Goal: Information Seeking & Learning: Learn about a topic

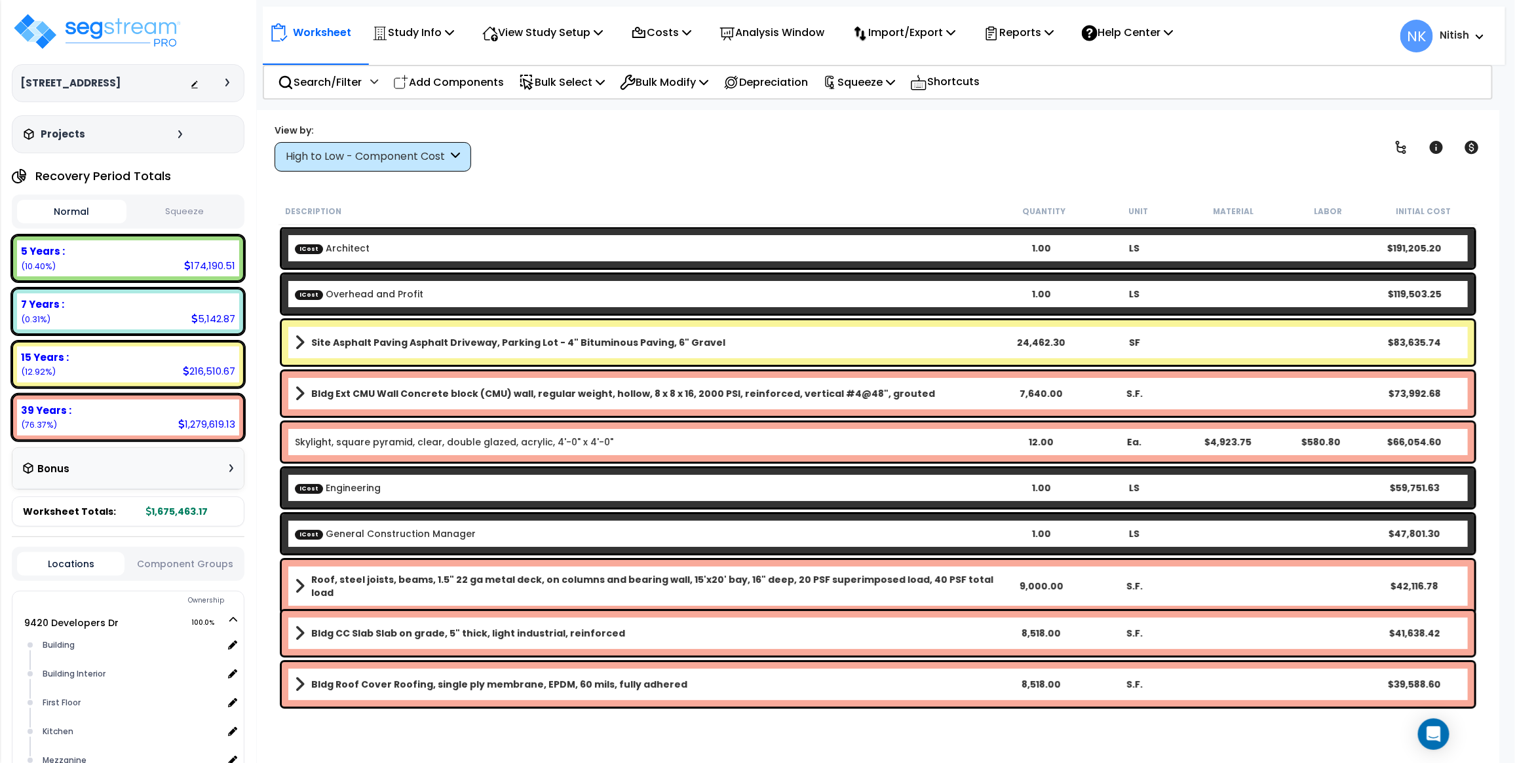
click at [357, 155] on div "High to Low - Component Cost" at bounding box center [367, 156] width 162 height 15
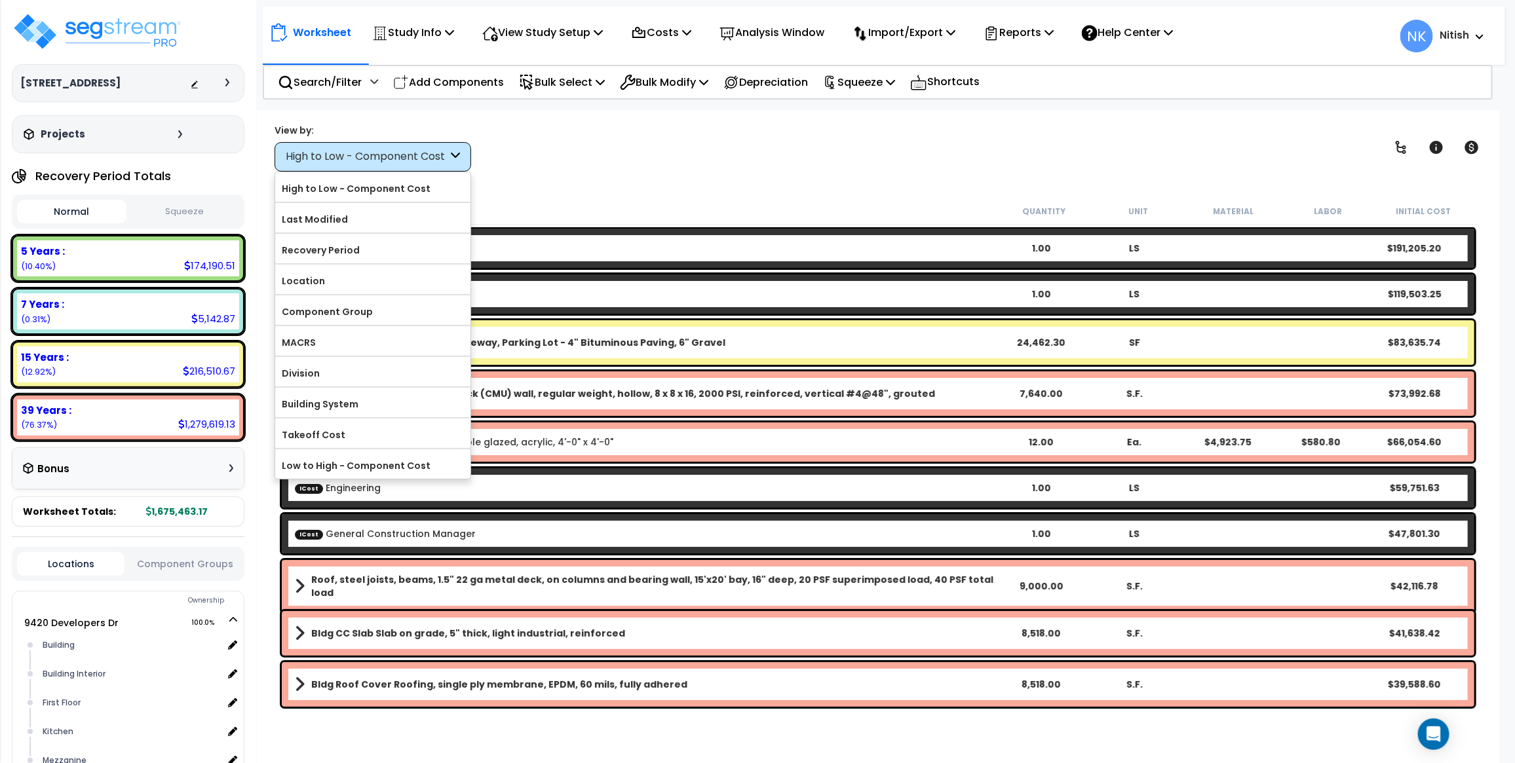
click at [647, 153] on div "View by: High to Low - Component Cost High to Low - Component Cost" at bounding box center [878, 147] width 1216 height 48
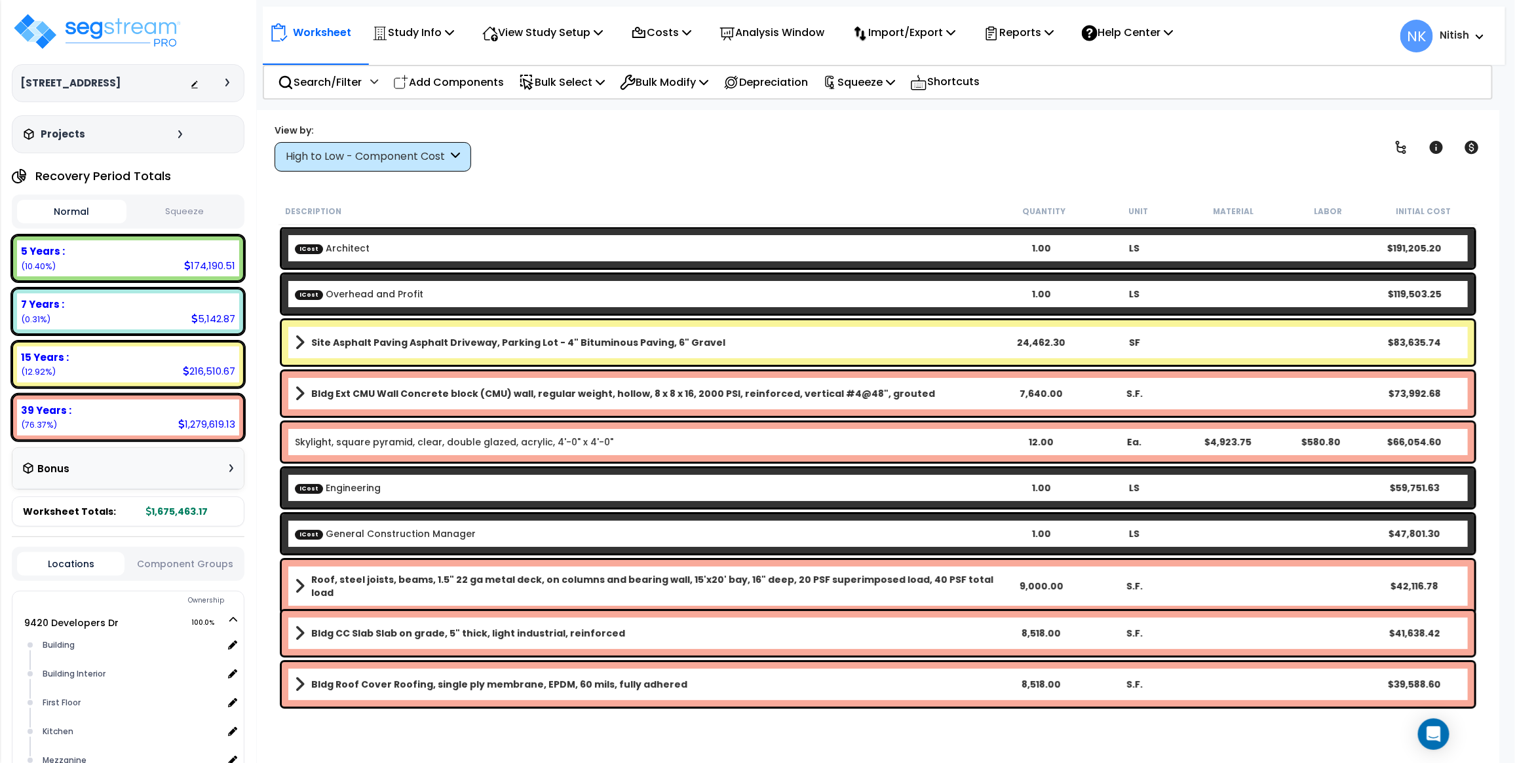
click at [378, 155] on div "High to Low - Component Cost" at bounding box center [367, 156] width 162 height 15
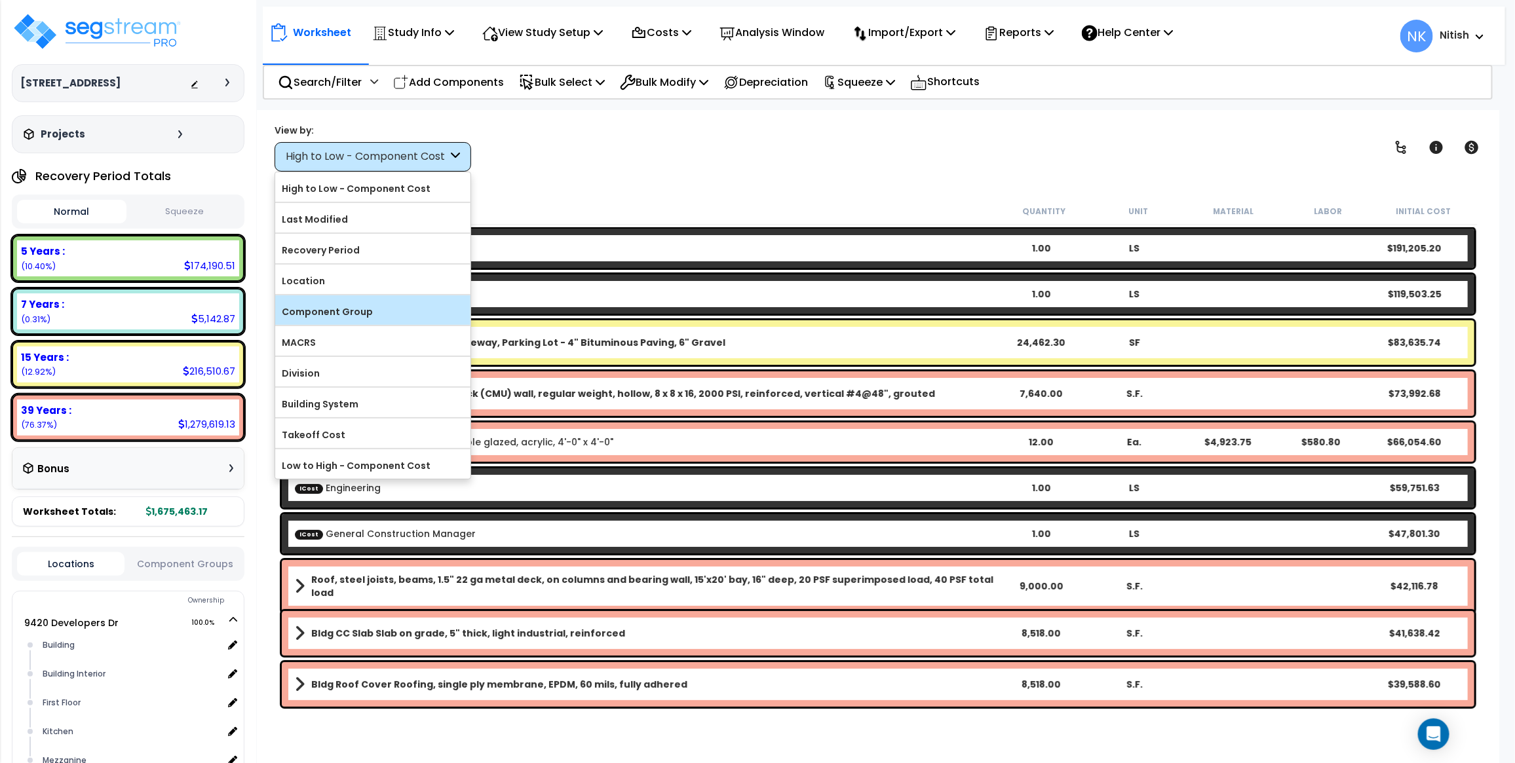
click at [355, 319] on label "Component Group" at bounding box center [372, 312] width 195 height 20
click at [0, 0] on input "Component Group" at bounding box center [0, 0] width 0 height 0
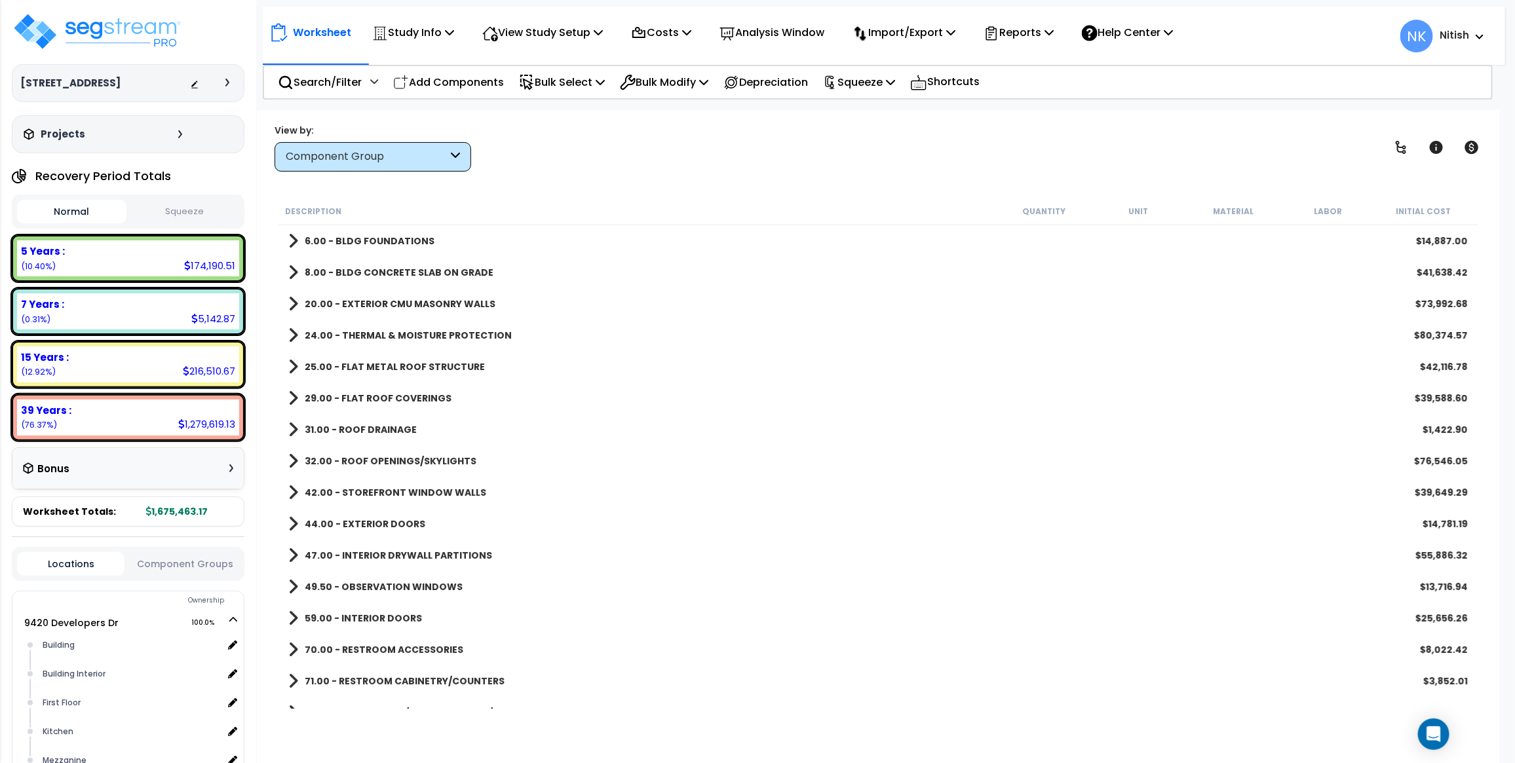
click at [371, 159] on div "Component Group" at bounding box center [367, 156] width 162 height 15
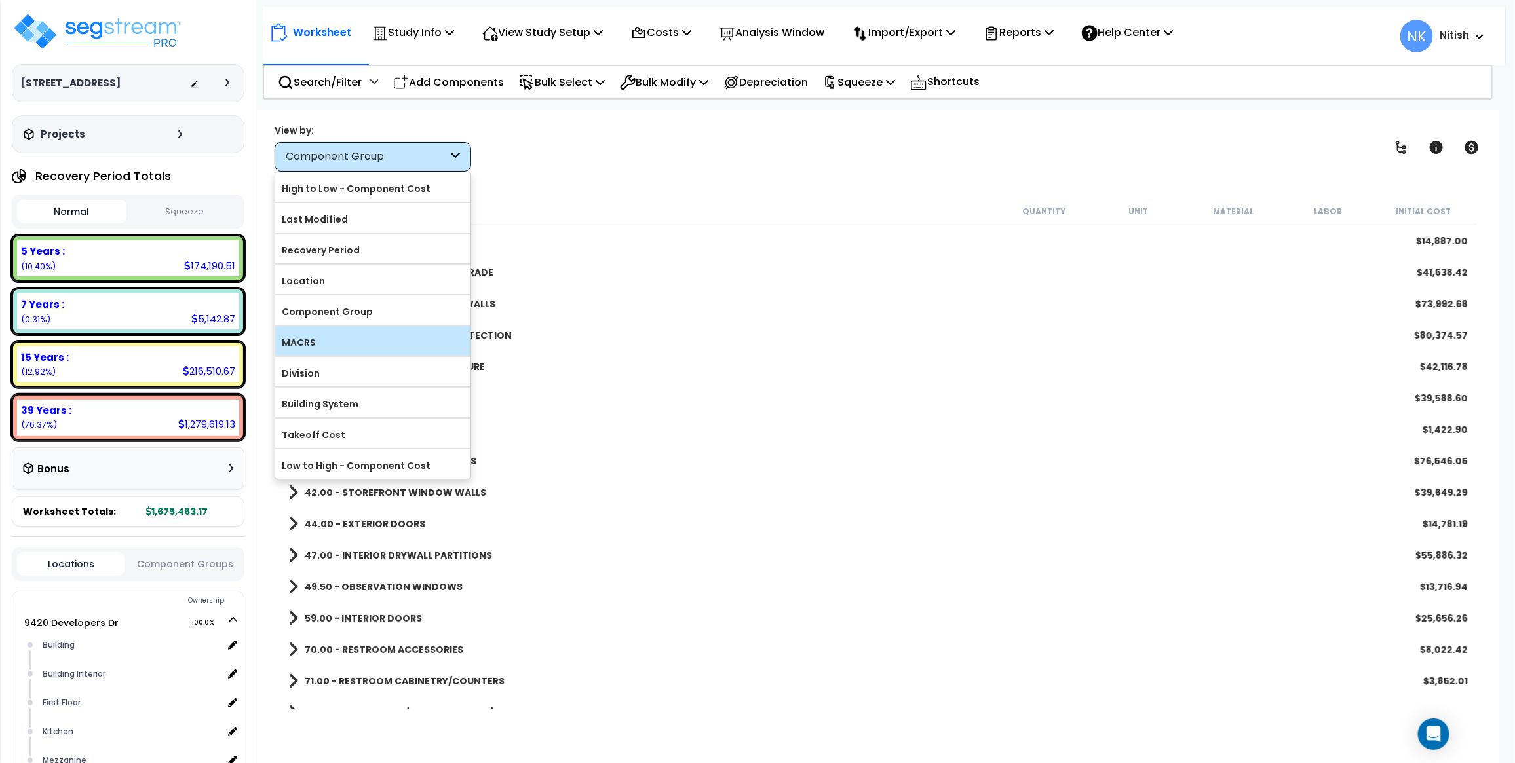
click at [322, 342] on label "MACRS" at bounding box center [372, 343] width 195 height 20
click at [0, 0] on input "MACRS" at bounding box center [0, 0] width 0 height 0
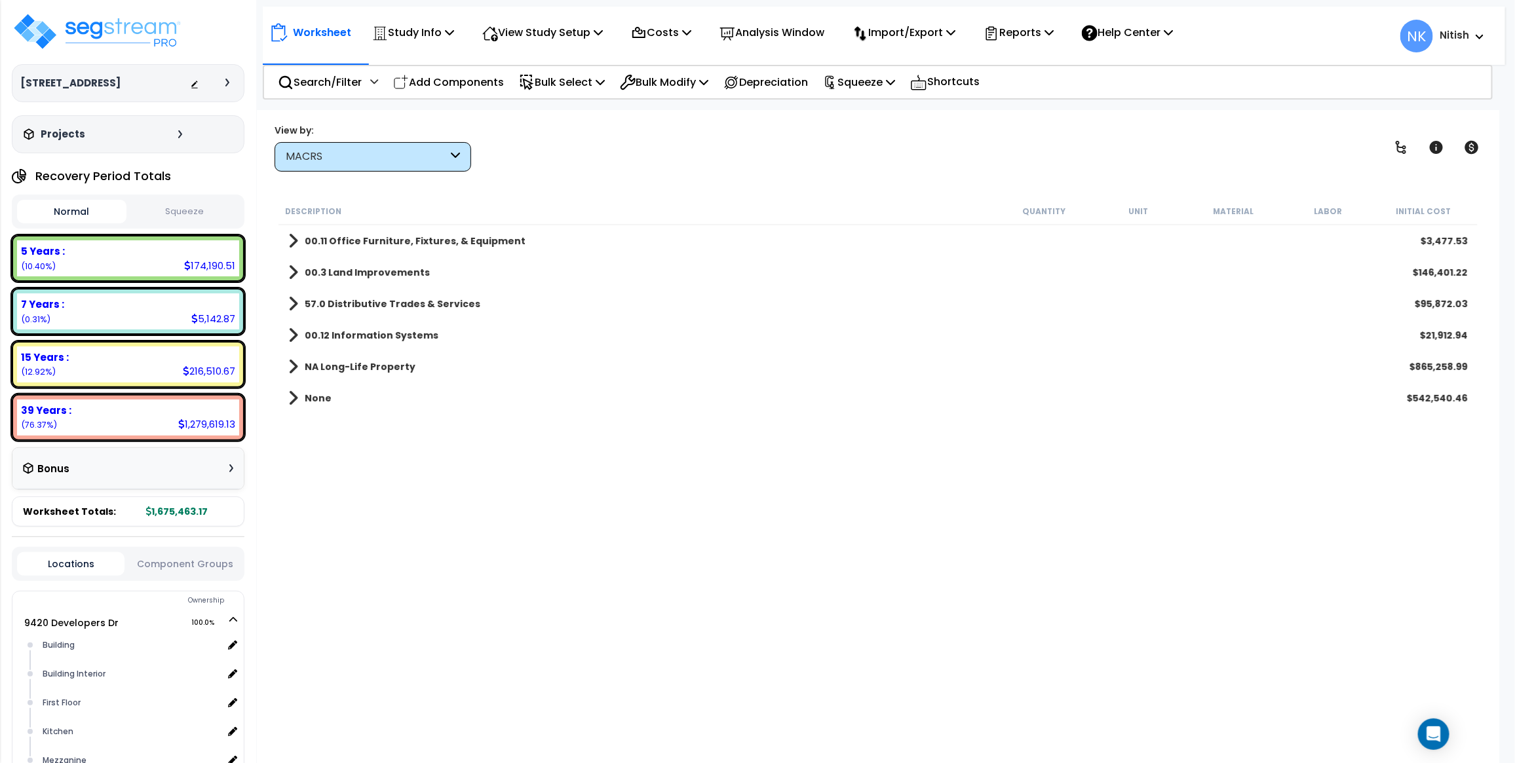
click at [328, 306] on b "57.0 Distributive Trades & Services" at bounding box center [393, 304] width 176 height 13
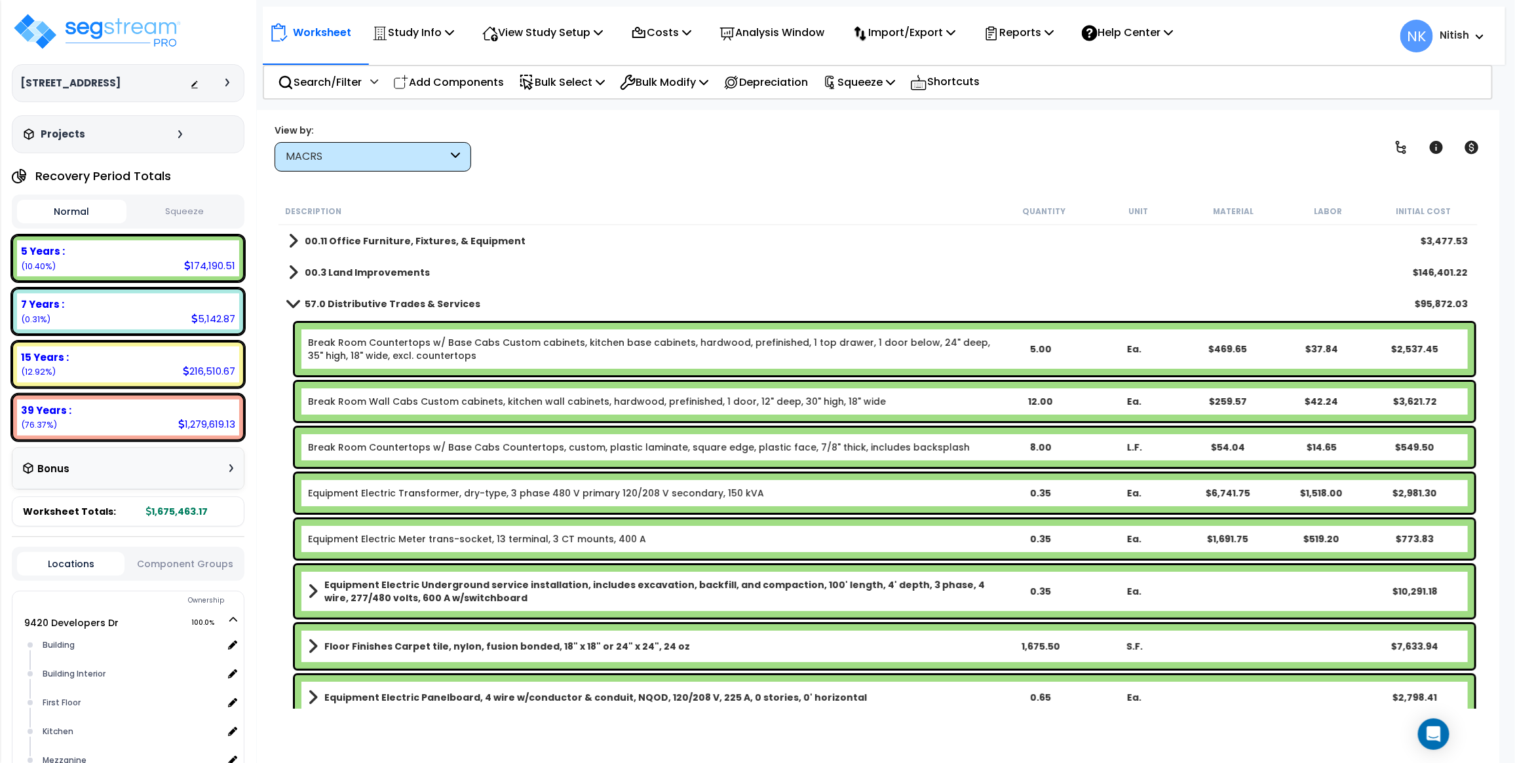
click at [1212, 37] on b "Nitish" at bounding box center [1454, 35] width 29 height 14
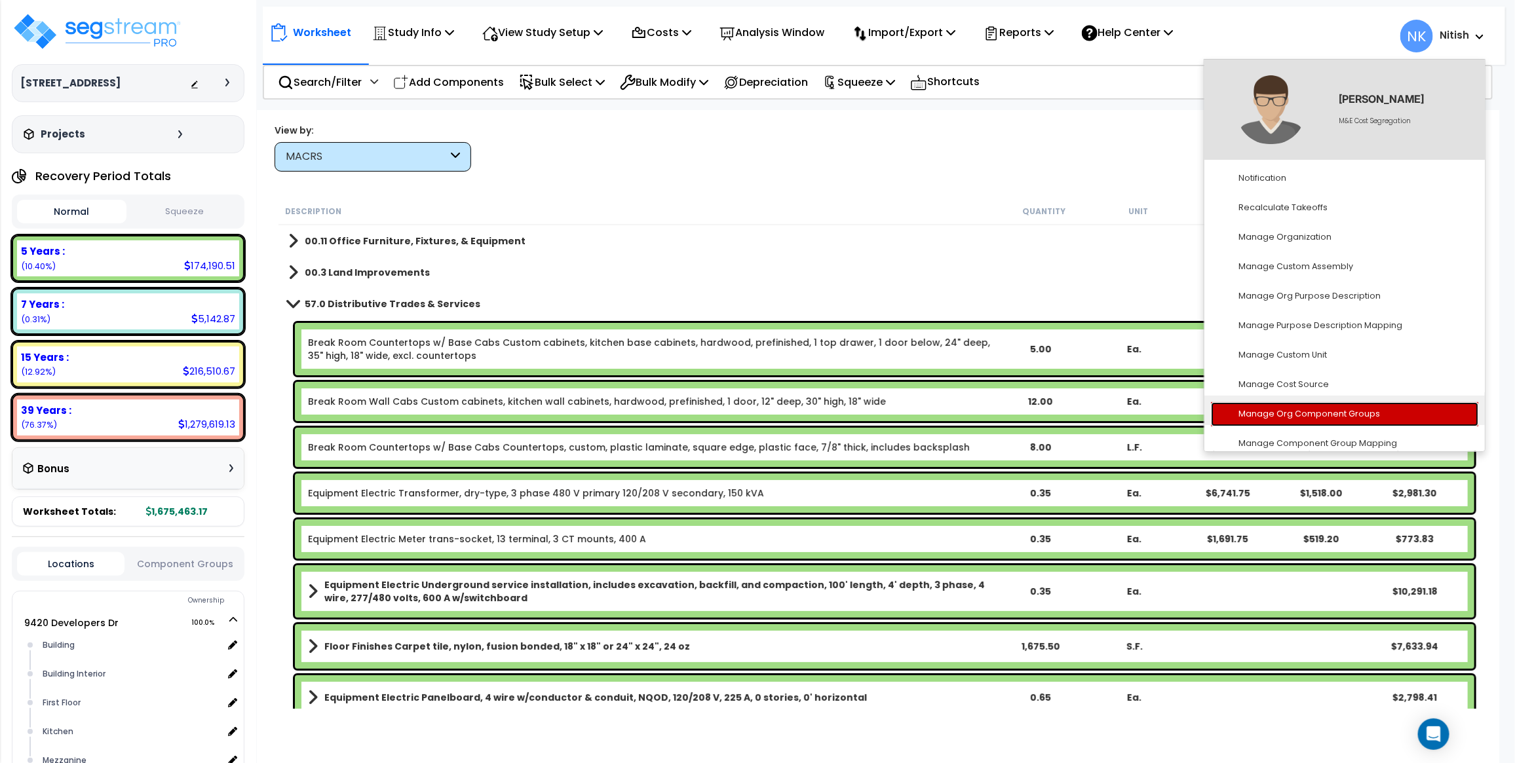
click at [1212, 404] on link "Manage Org Component Groups" at bounding box center [1344, 414] width 267 height 24
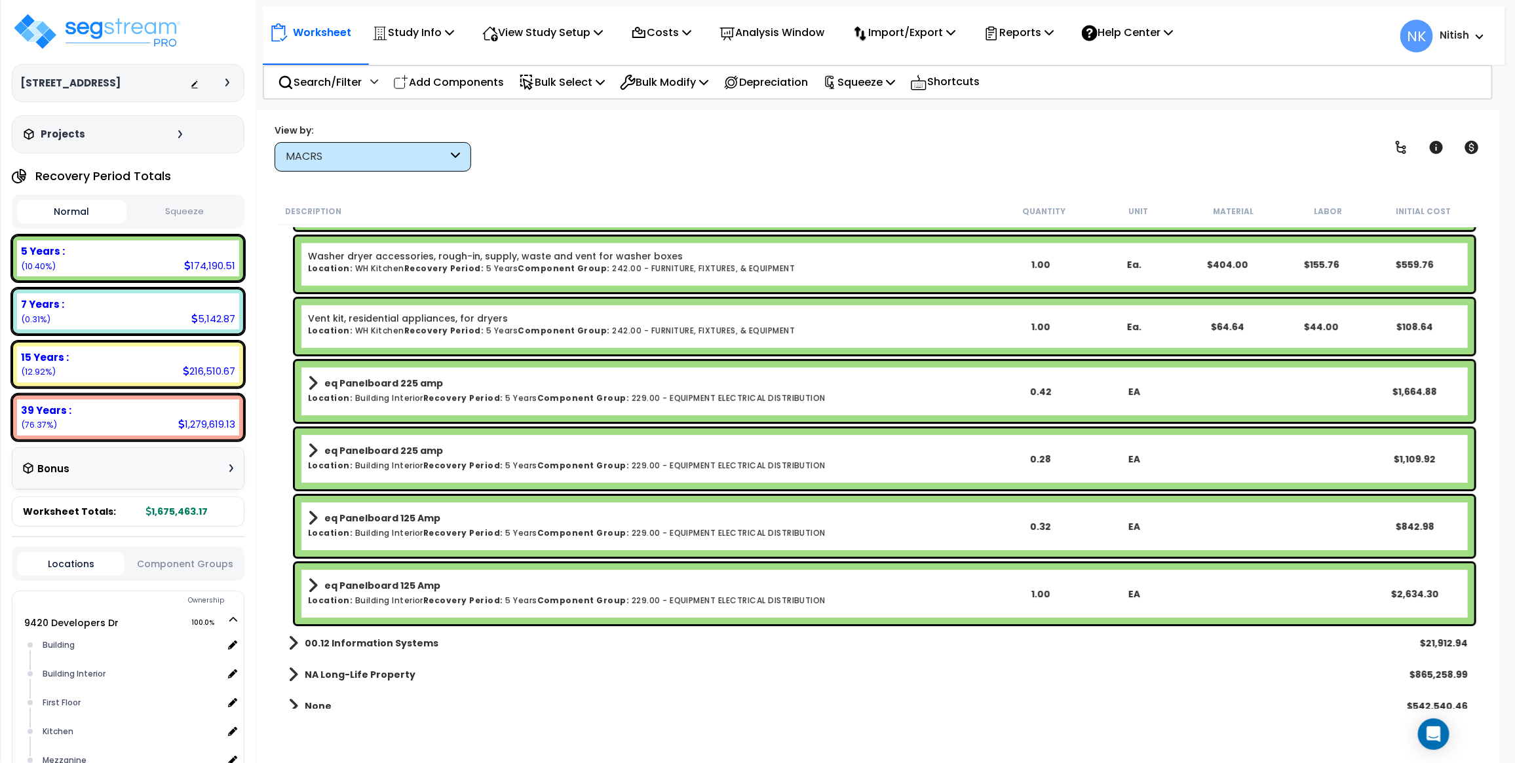
scroll to position [2636, 0]
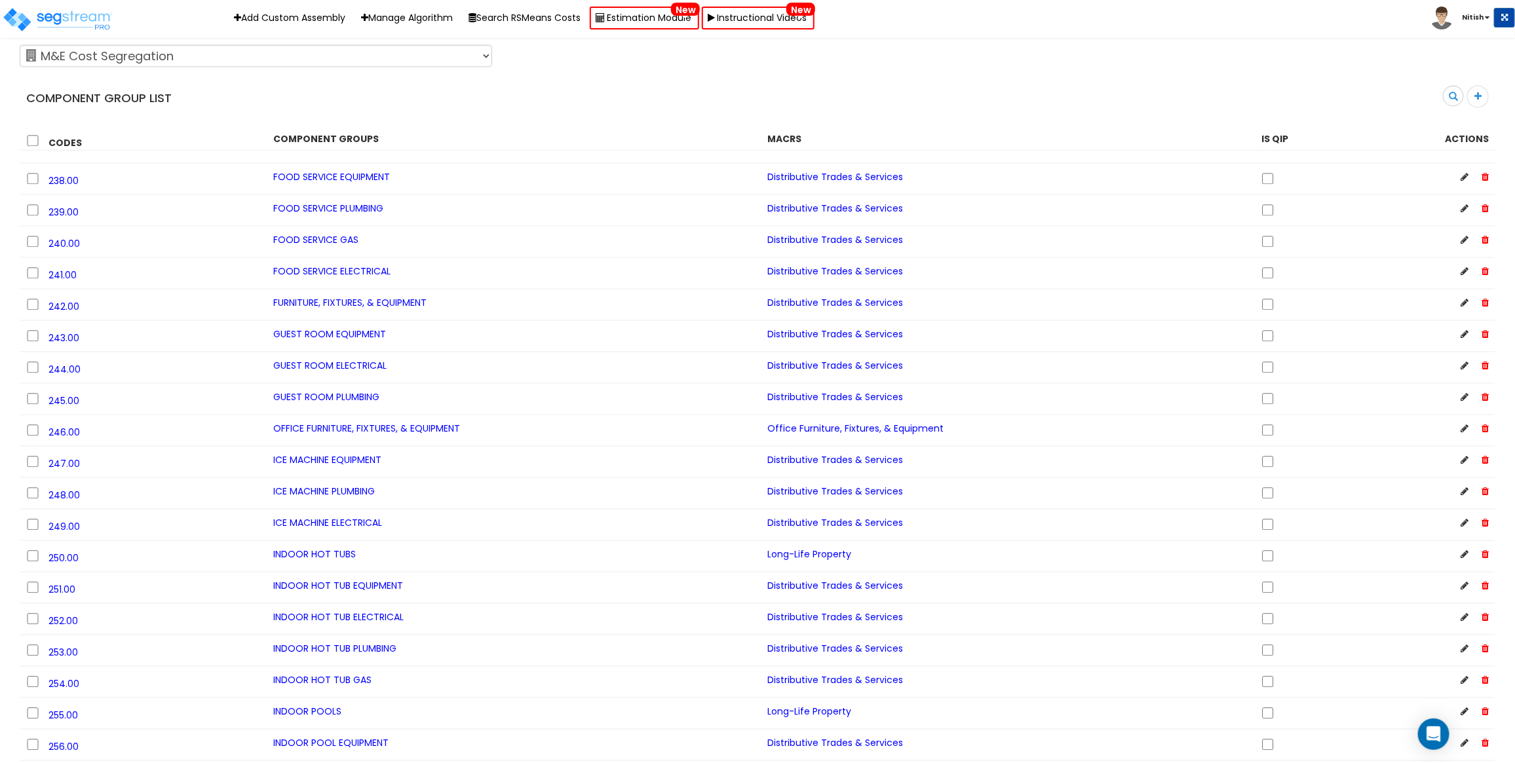
scroll to position [1364, 0]
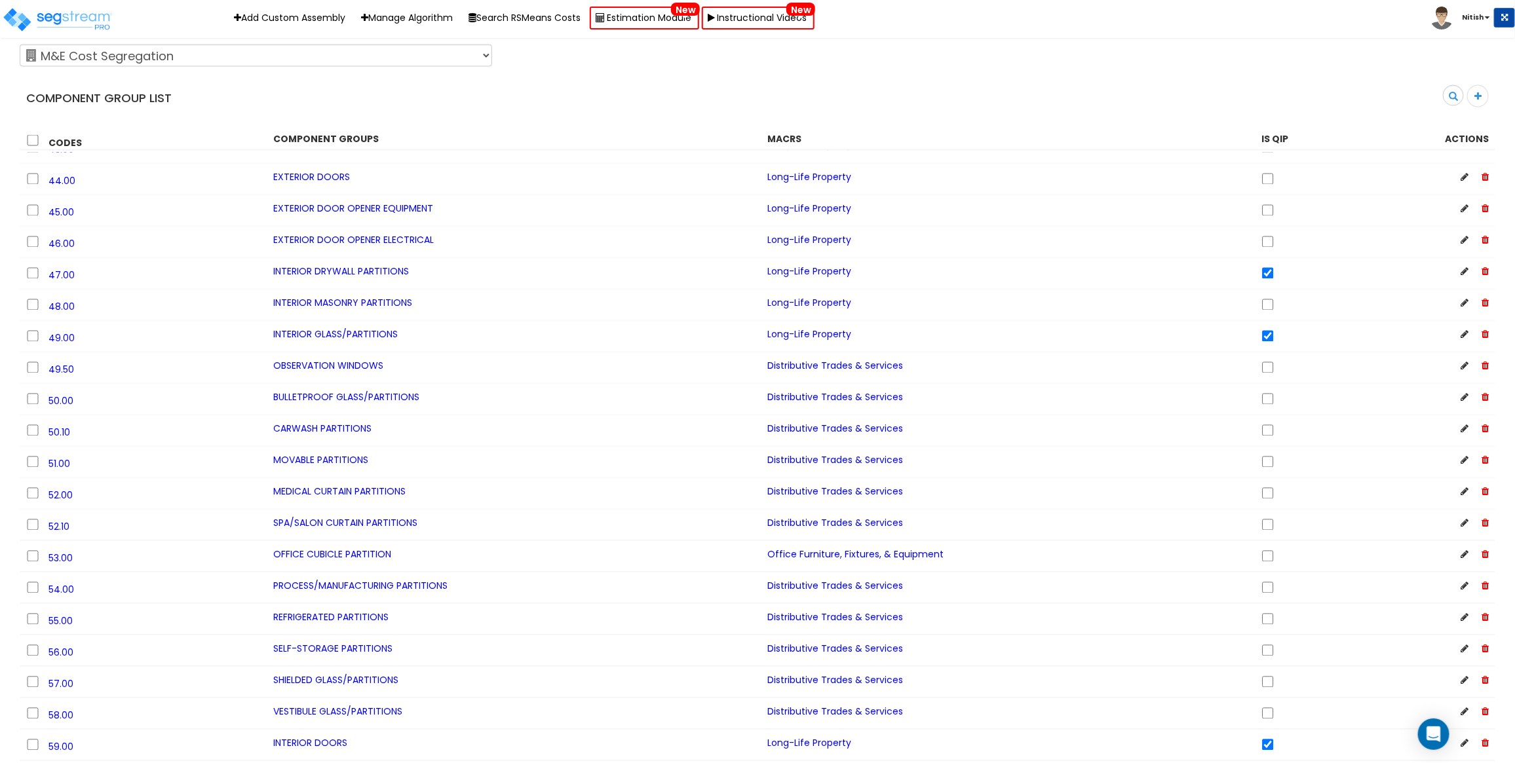
click at [1476, 12] on b "Nitish" at bounding box center [1473, 17] width 22 height 10
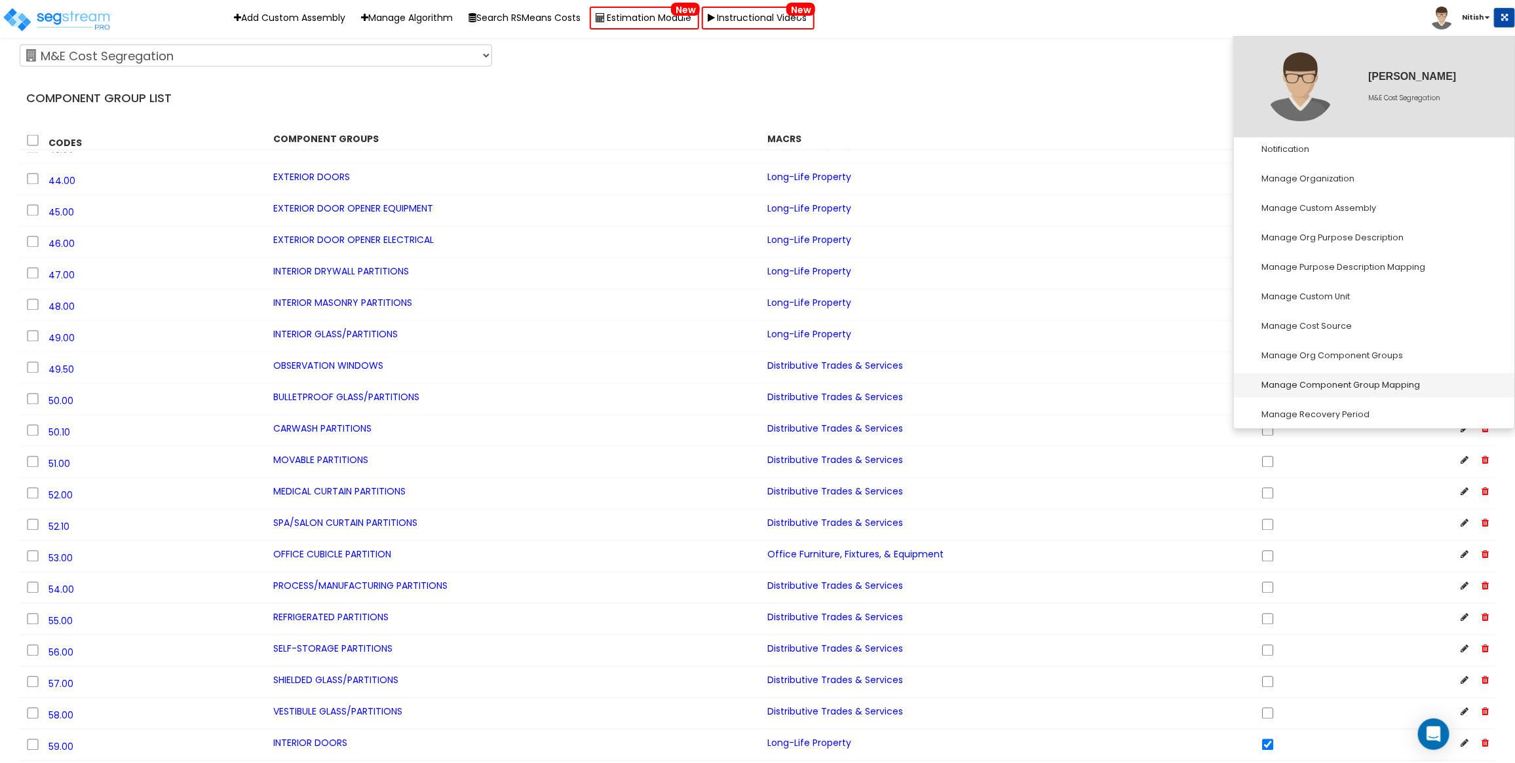
scroll to position [388, 0]
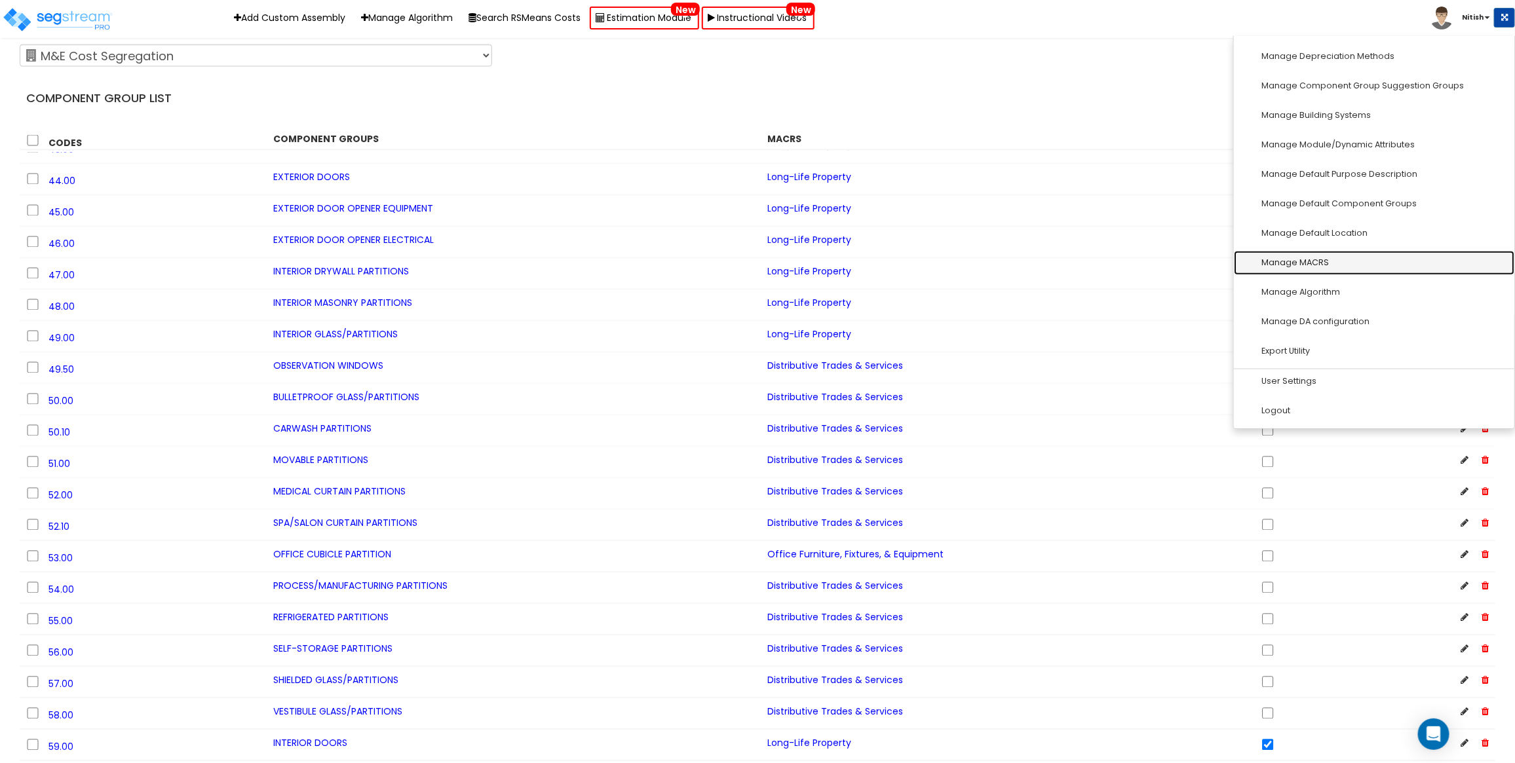
click at [1298, 257] on link "Manage MACRS" at bounding box center [1374, 263] width 280 height 24
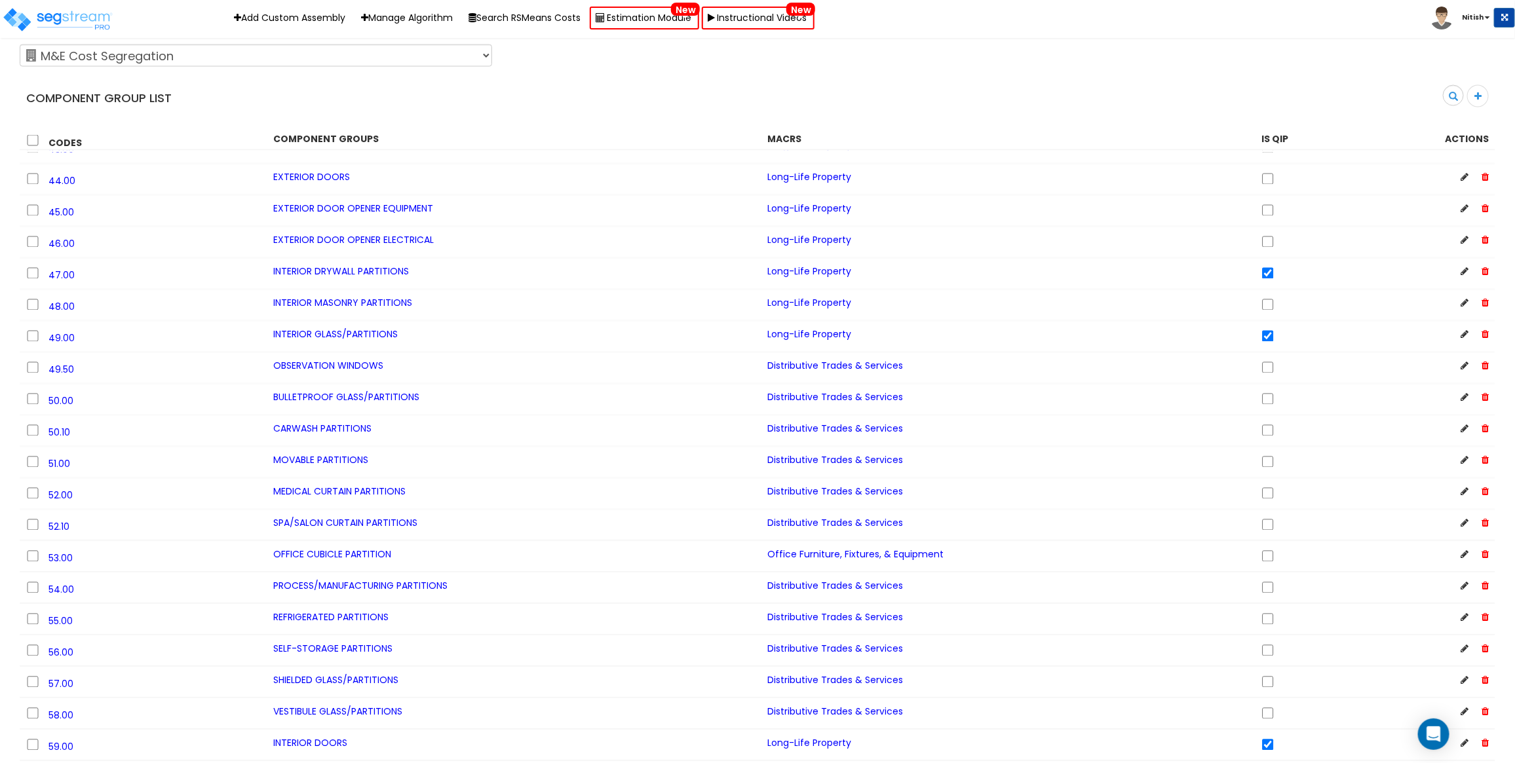
click at [1066, 51] on div "123 Test 586 MHH Abaco ABGi Accelerated Realty Consultant, LLC Accelerated Real…" at bounding box center [748, 55] width 1476 height 33
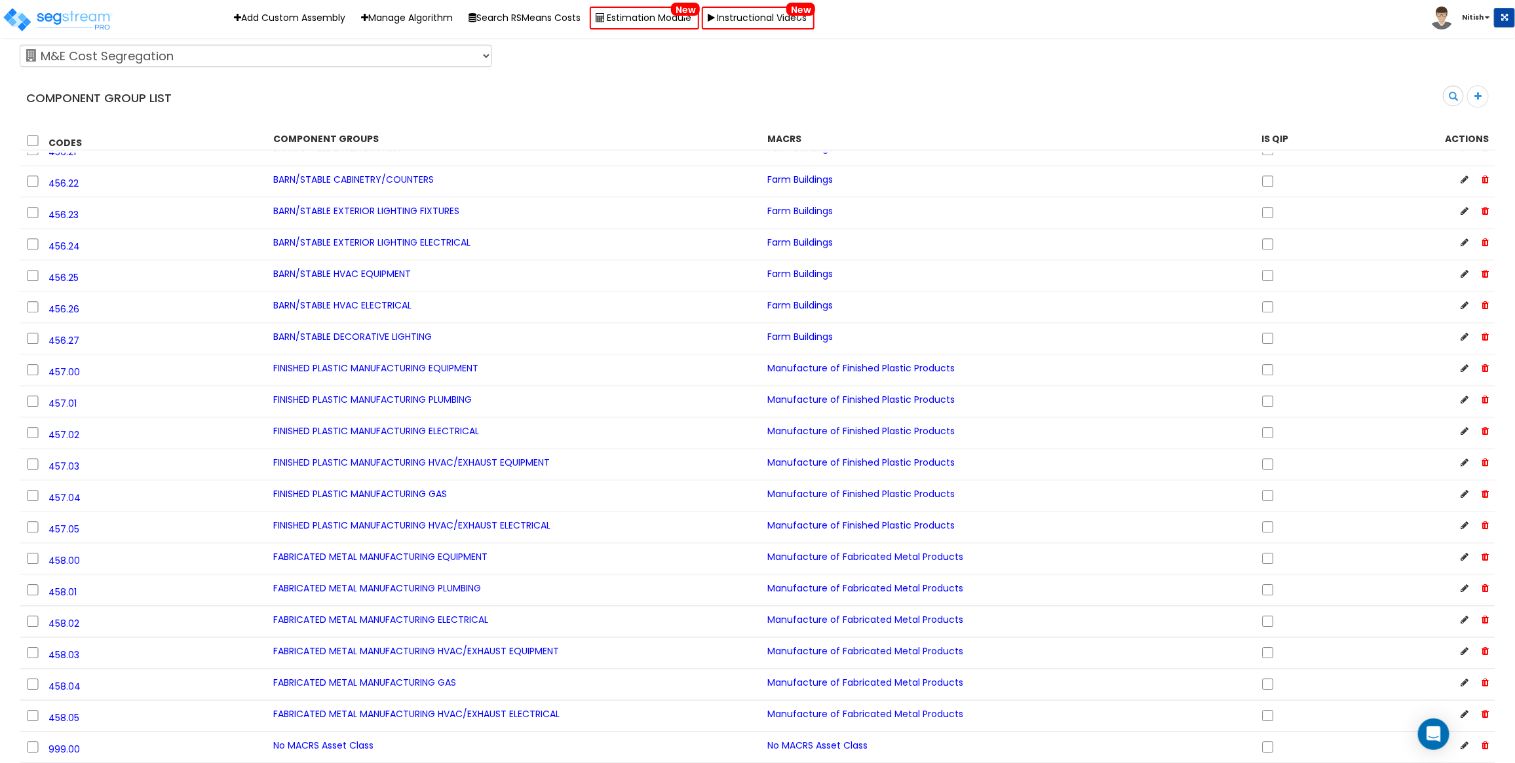
scroll to position [1364, 0]
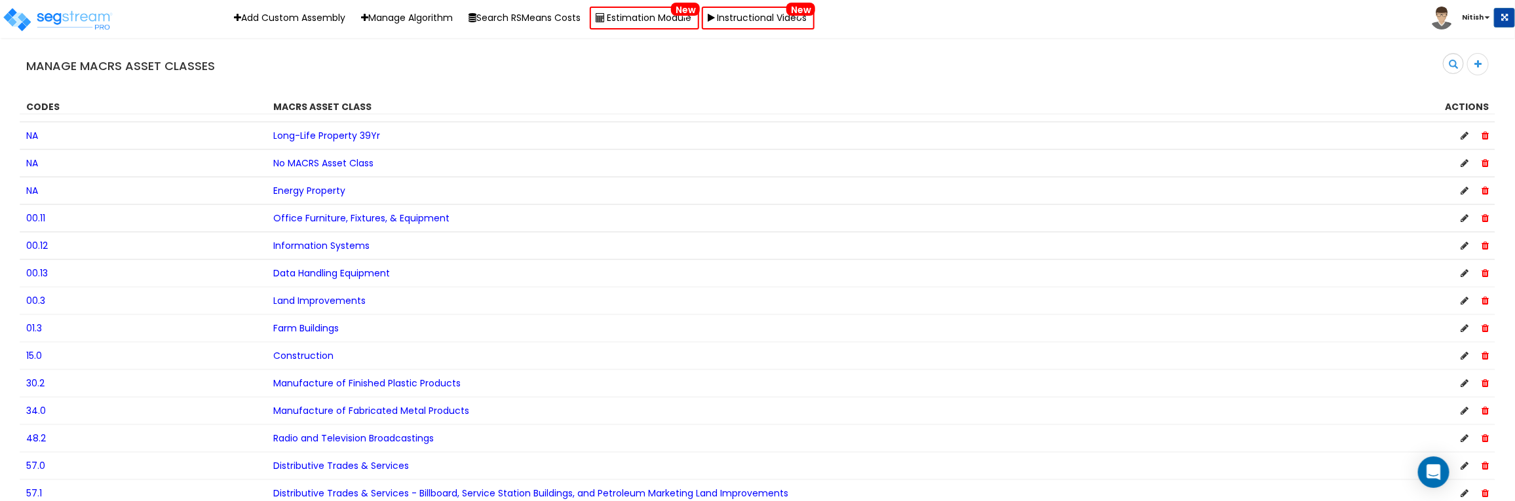
scroll to position [138, 0]
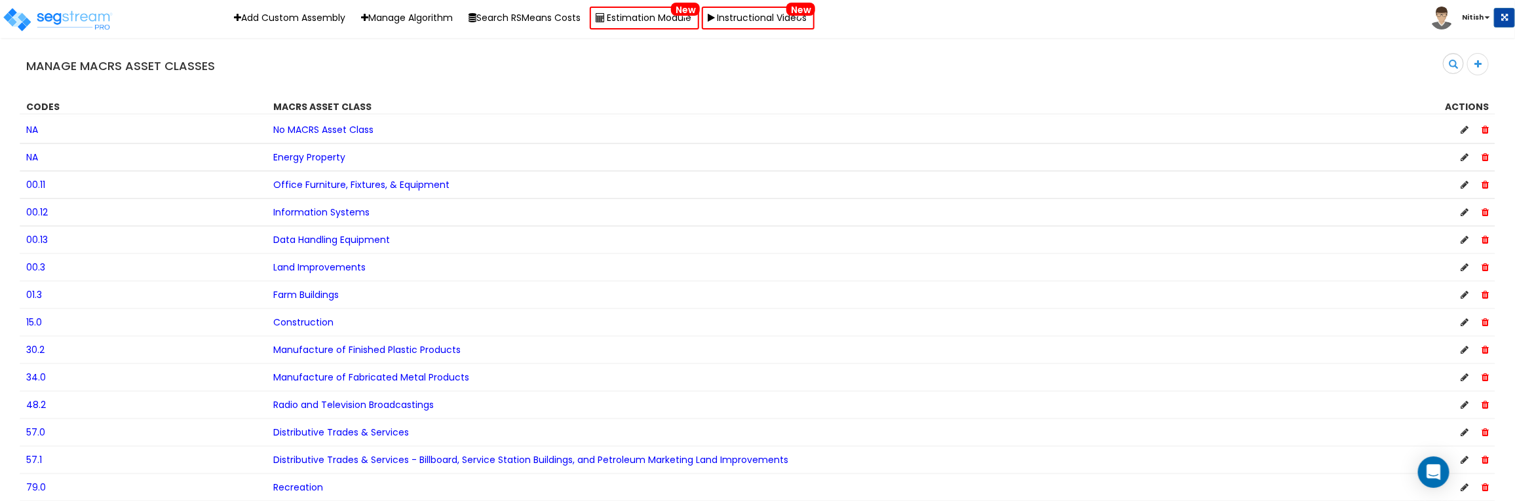
click at [28, 433] on span "57.0" at bounding box center [35, 432] width 19 height 13
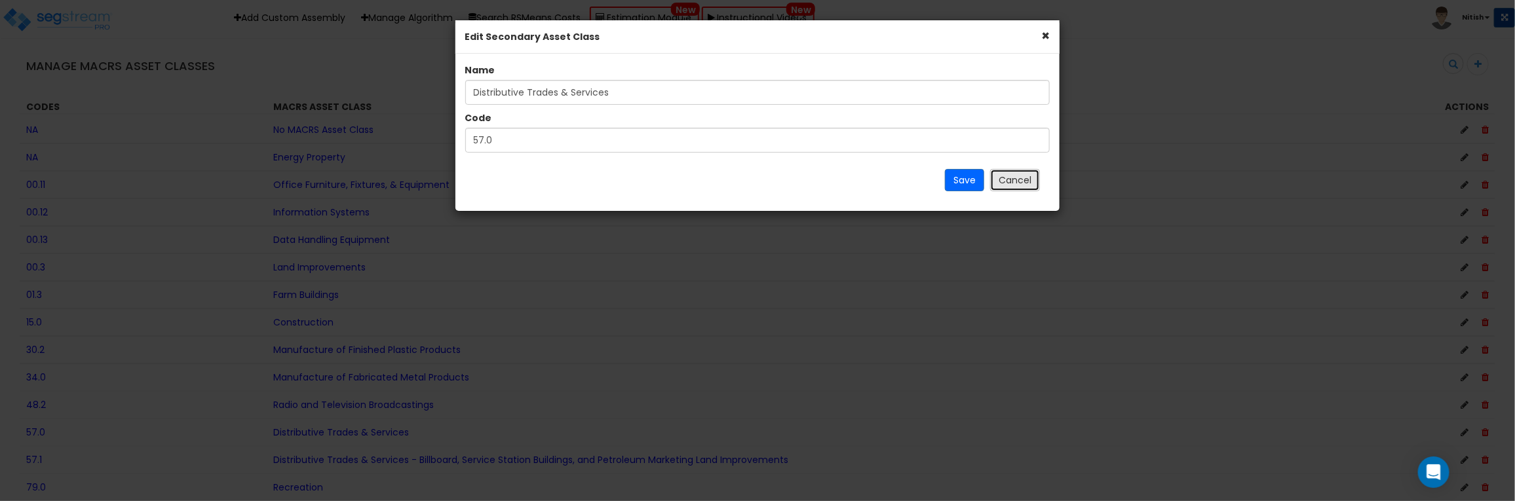
click at [1006, 183] on button "Cancel" at bounding box center [1015, 180] width 50 height 22
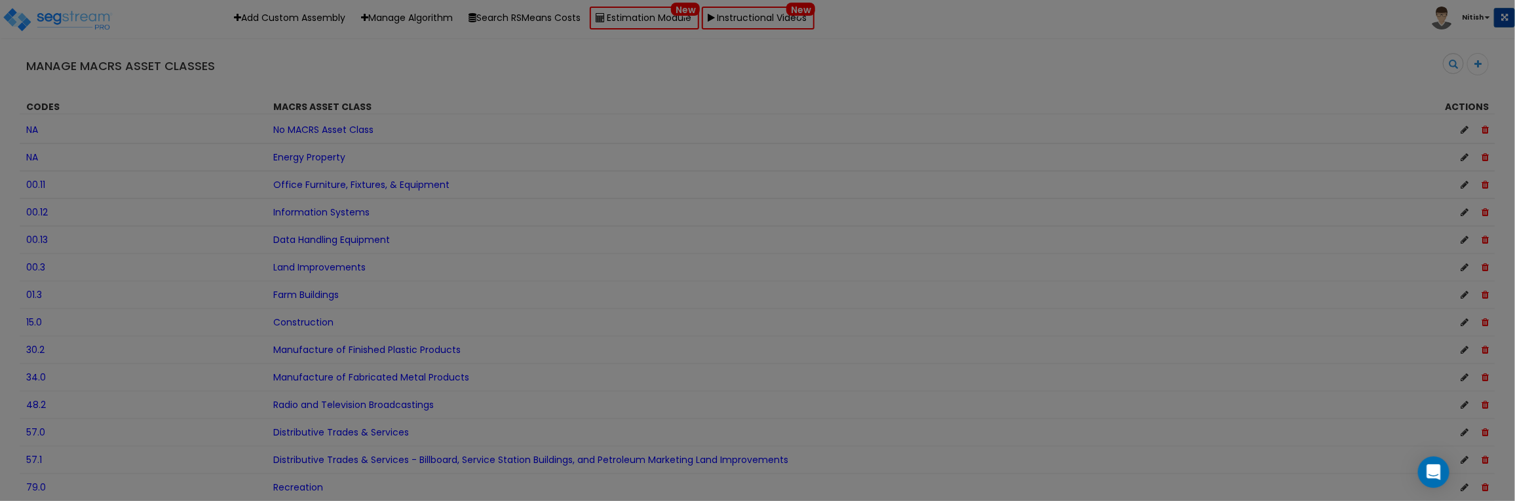
click at [115, 321] on div at bounding box center [757, 250] width 1515 height 501
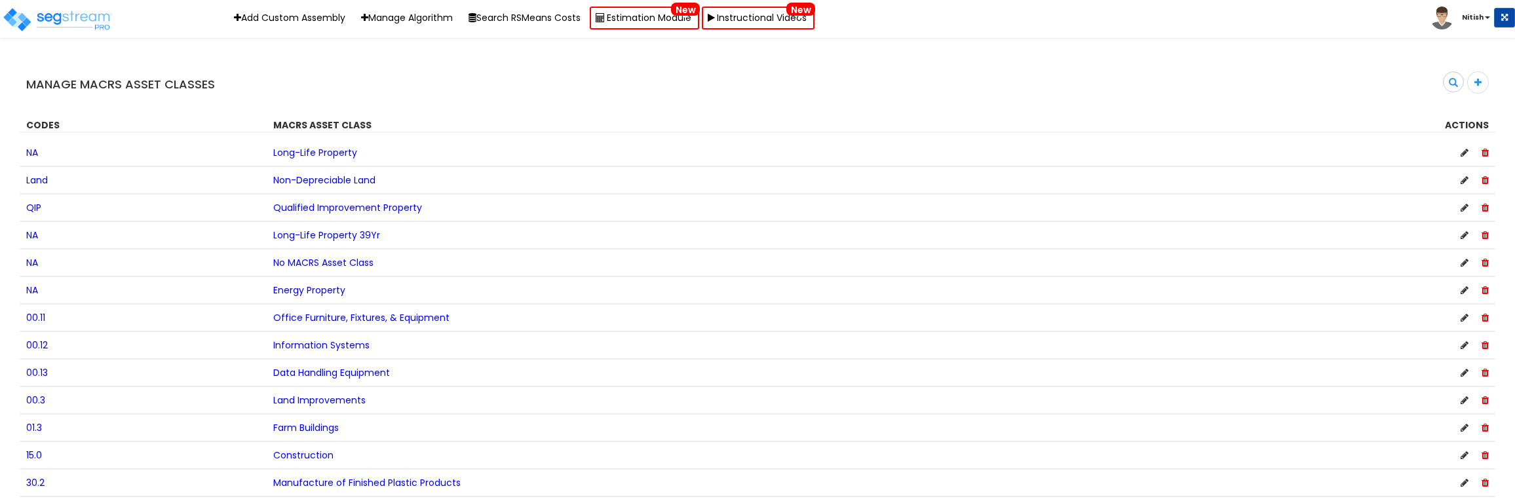
scroll to position [138, 0]
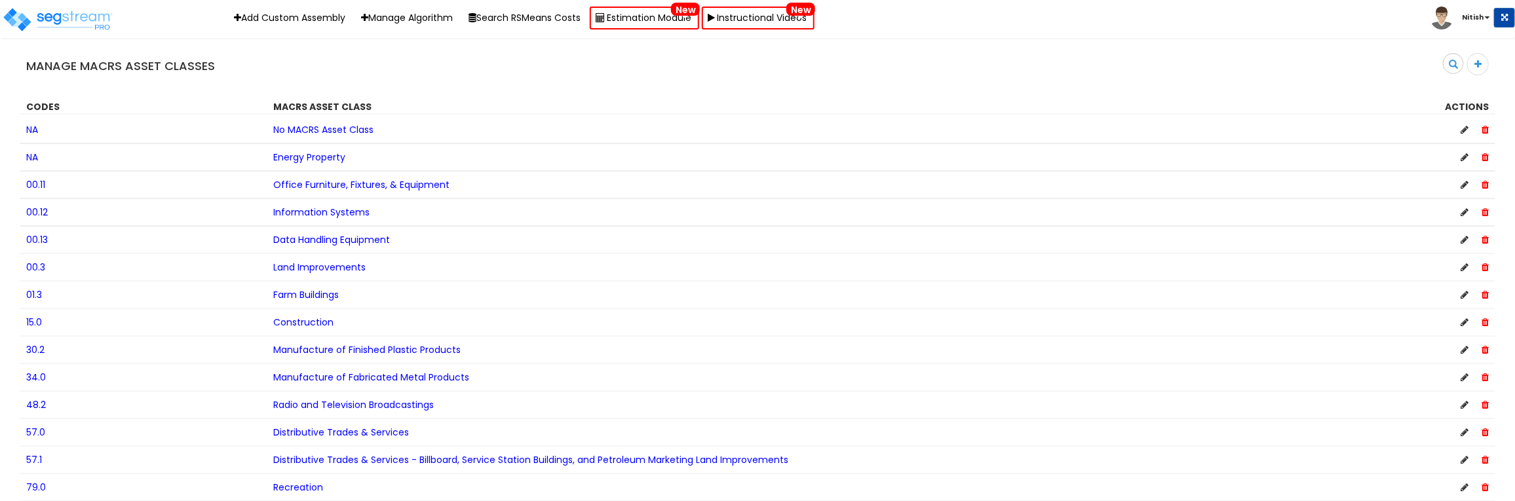
click at [33, 326] on span "15.0" at bounding box center [34, 322] width 16 height 13
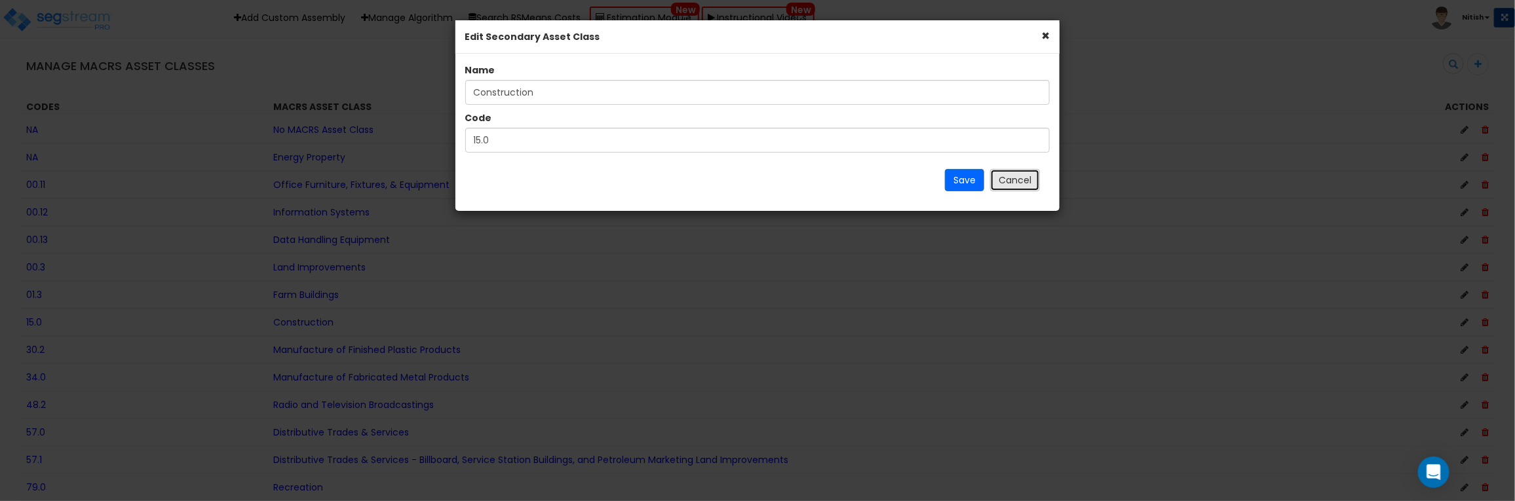
click at [1007, 182] on button "Cancel" at bounding box center [1015, 180] width 50 height 22
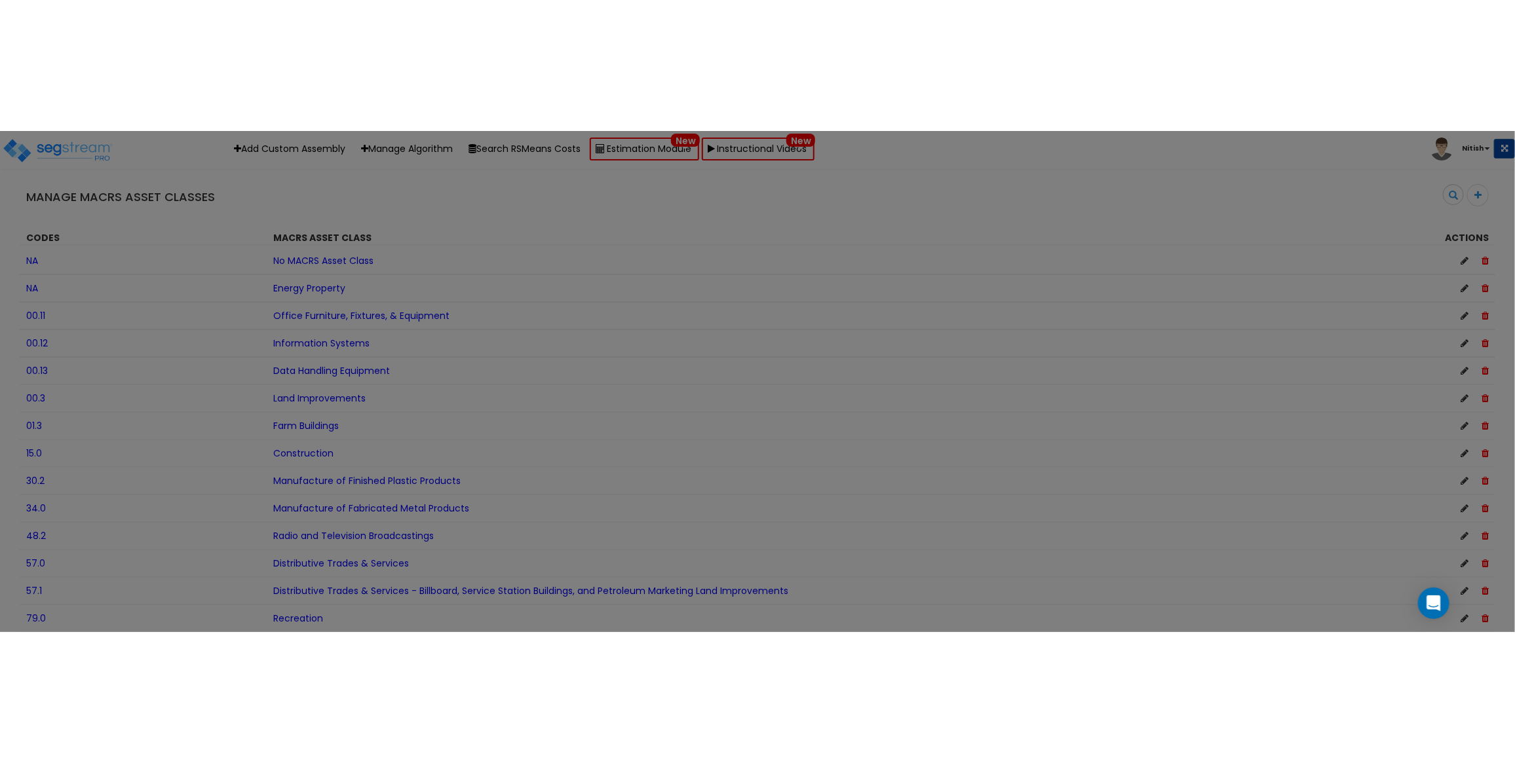
scroll to position [0, 0]
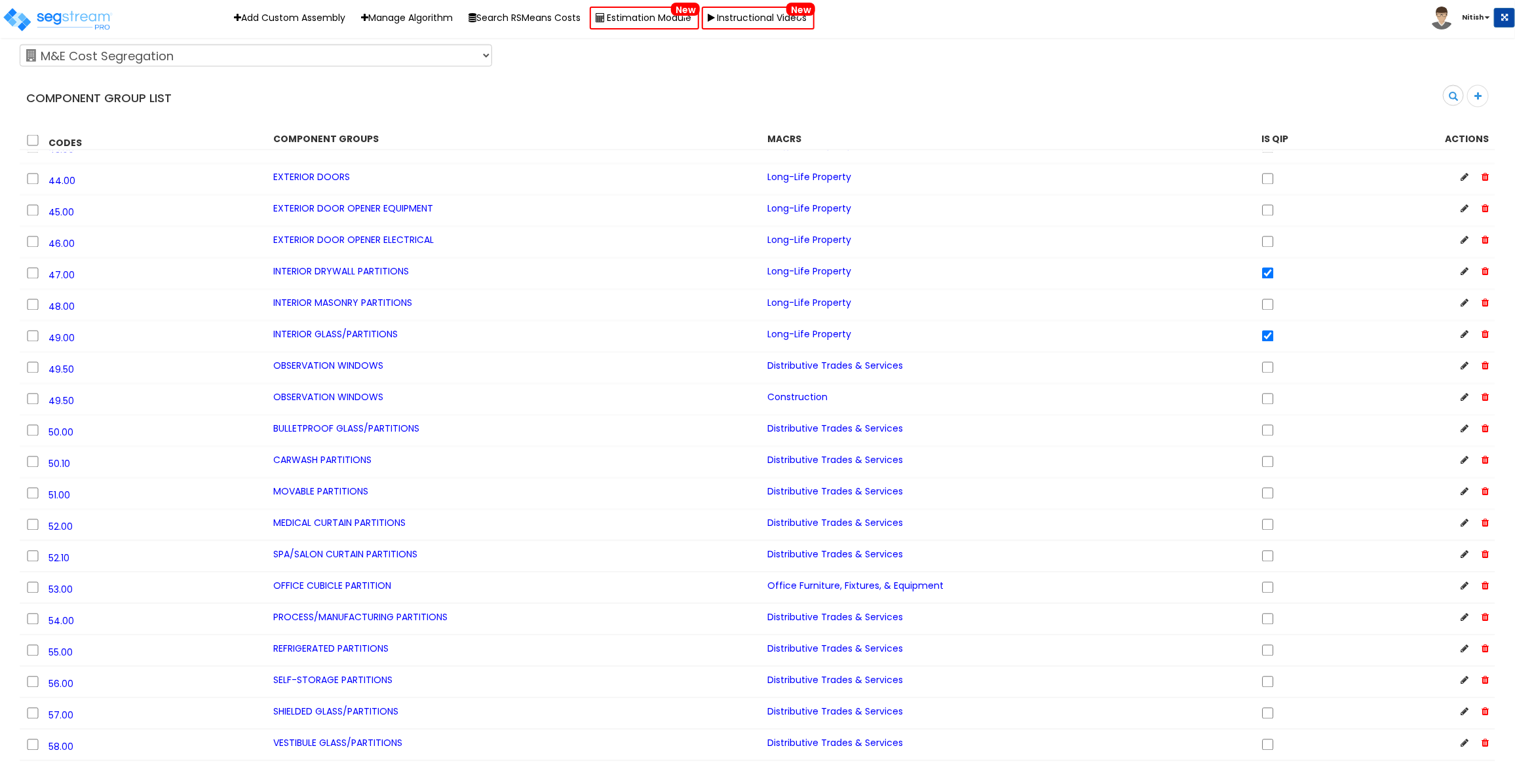
scroll to position [1364, 0]
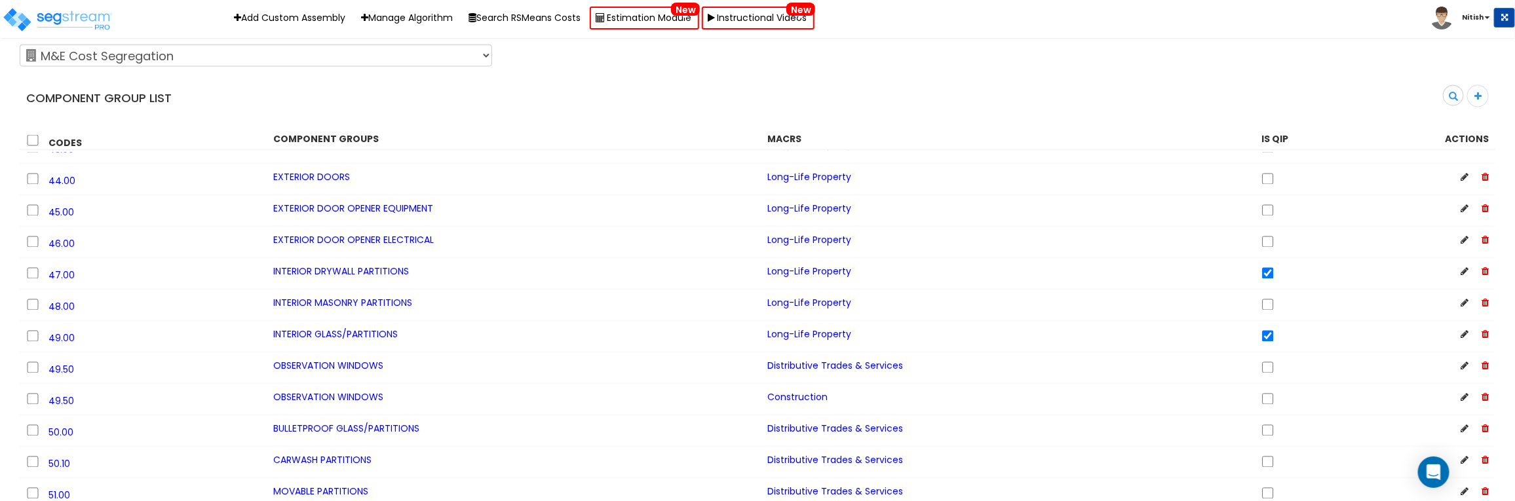
click at [63, 377] on span "49.50" at bounding box center [61, 370] width 26 height 13
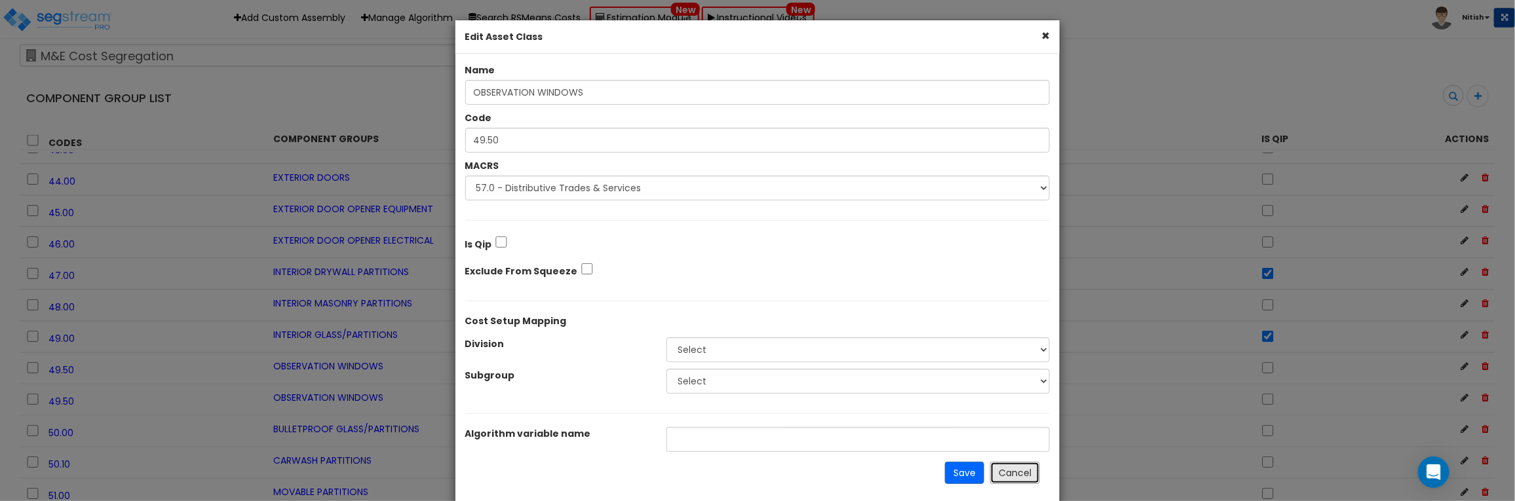
click at [1033, 475] on button "Cancel" at bounding box center [1015, 473] width 50 height 22
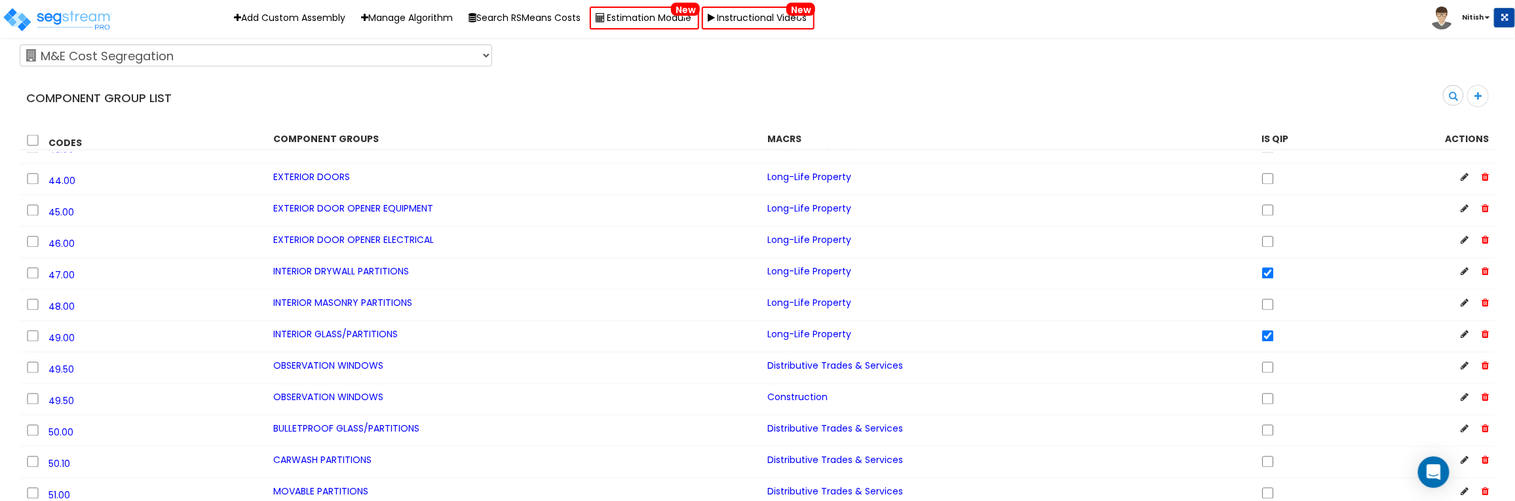
click at [64, 408] on span "49.50" at bounding box center [61, 401] width 26 height 13
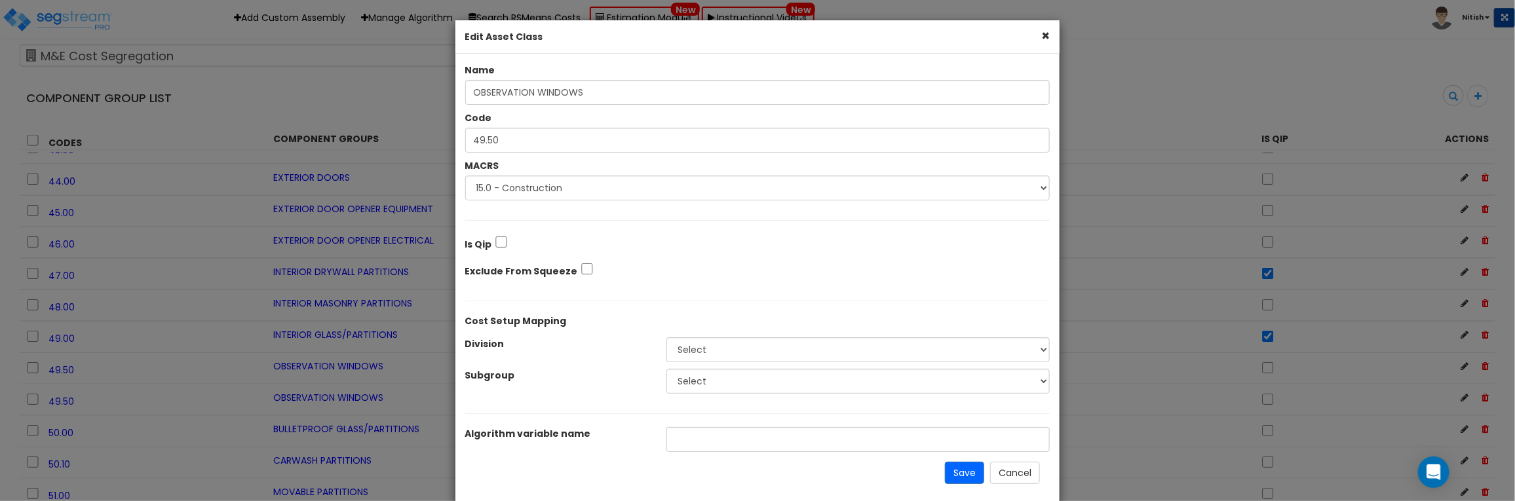
click at [1037, 33] on div "× Edit Asset Class" at bounding box center [757, 36] width 605 height 33
click at [1042, 33] on button "×" at bounding box center [1045, 36] width 9 height 14
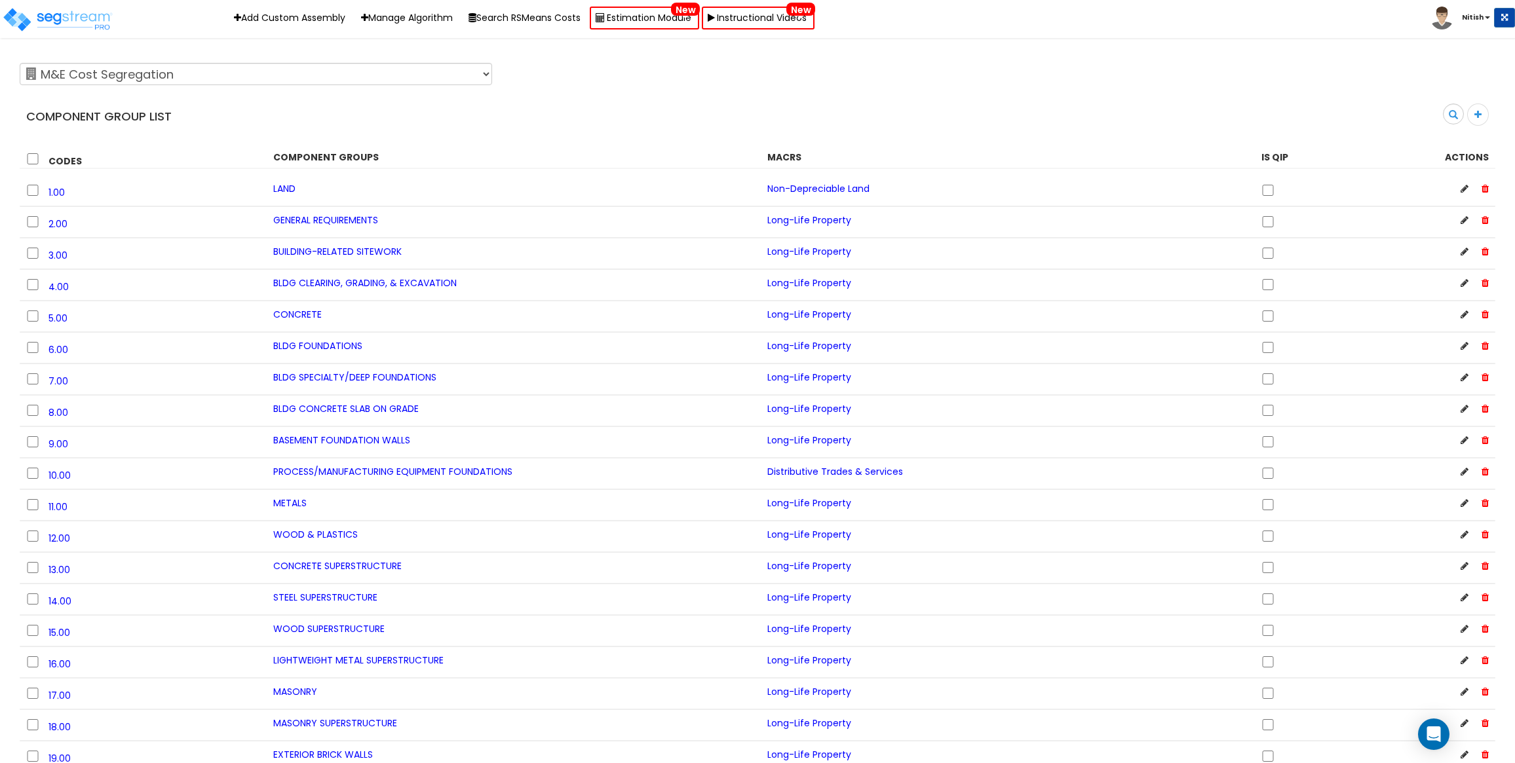
scroll to position [1364, 0]
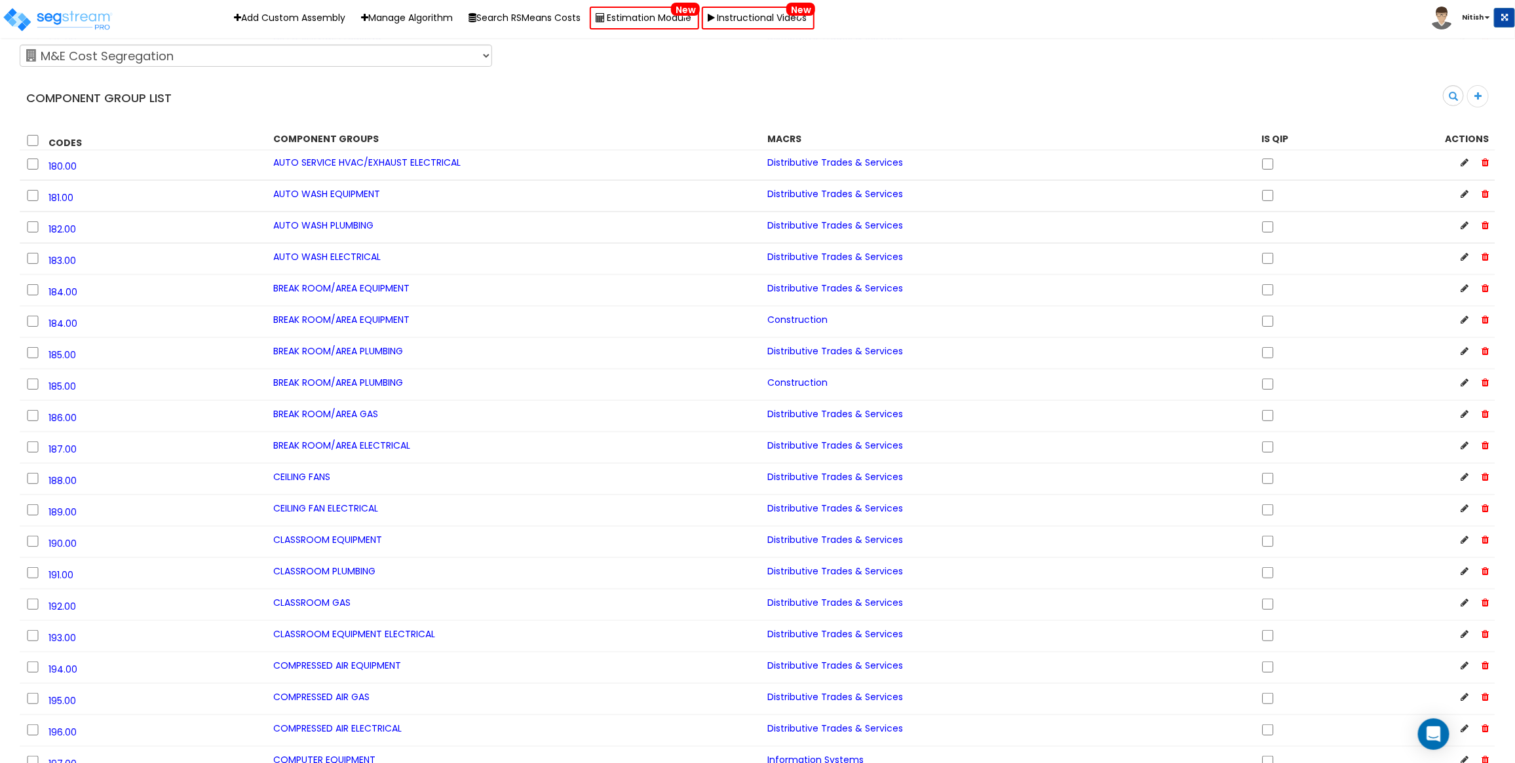
scroll to position [6859, 0]
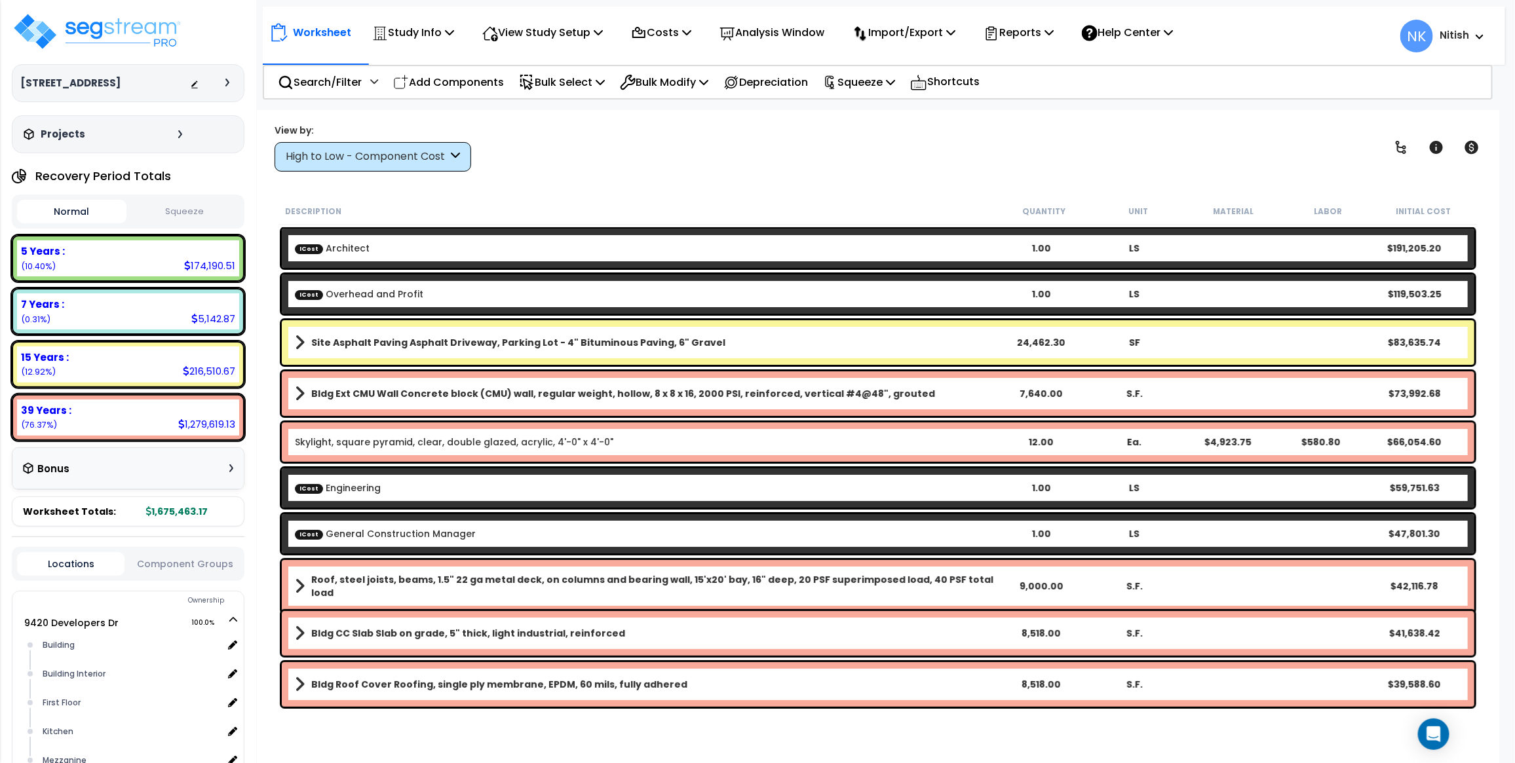
click at [333, 171] on div "High to Low - Component Cost" at bounding box center [373, 156] width 197 height 29
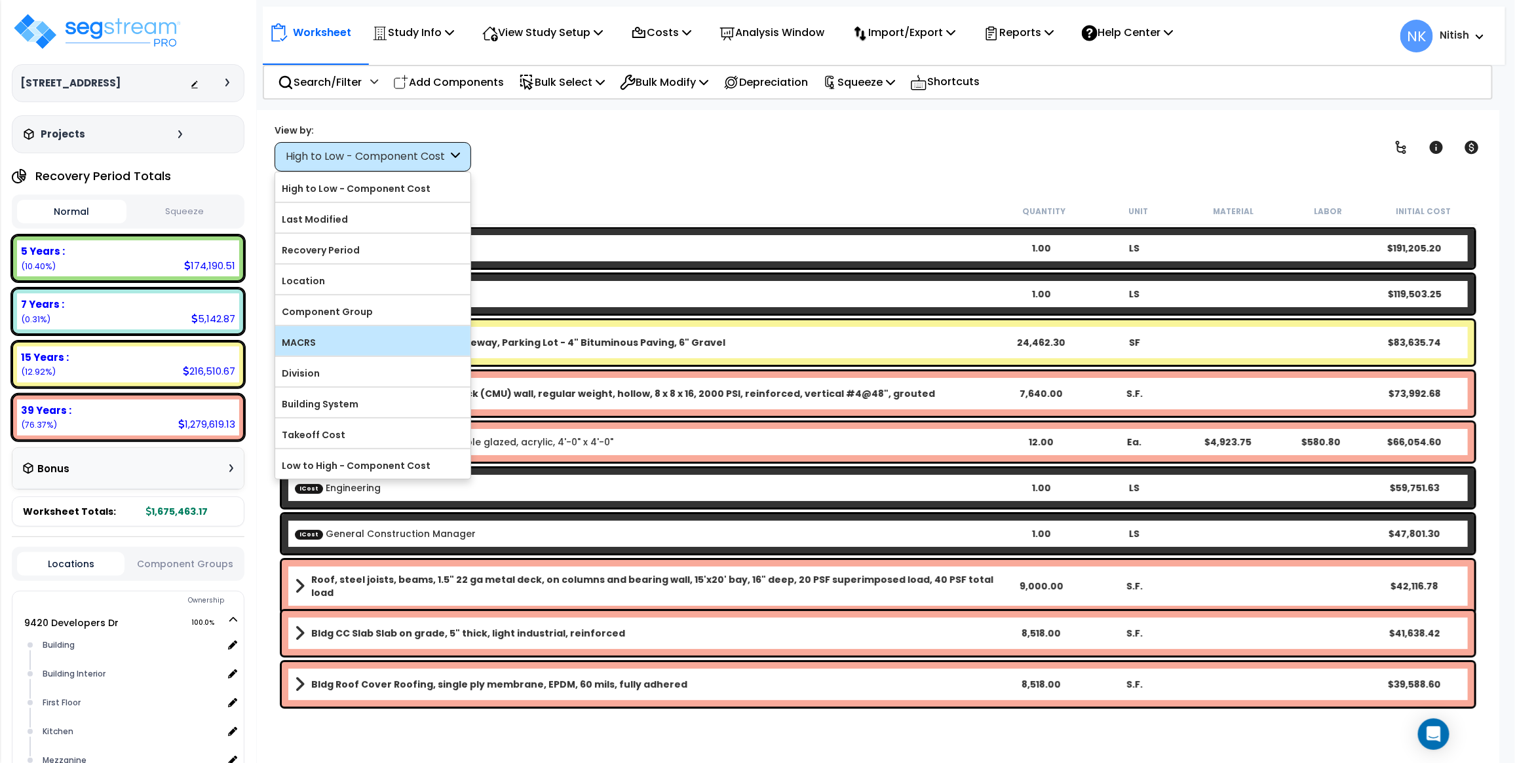
click at [360, 352] on label "MACRS" at bounding box center [372, 343] width 195 height 20
click at [0, 0] on input "MACRS" at bounding box center [0, 0] width 0 height 0
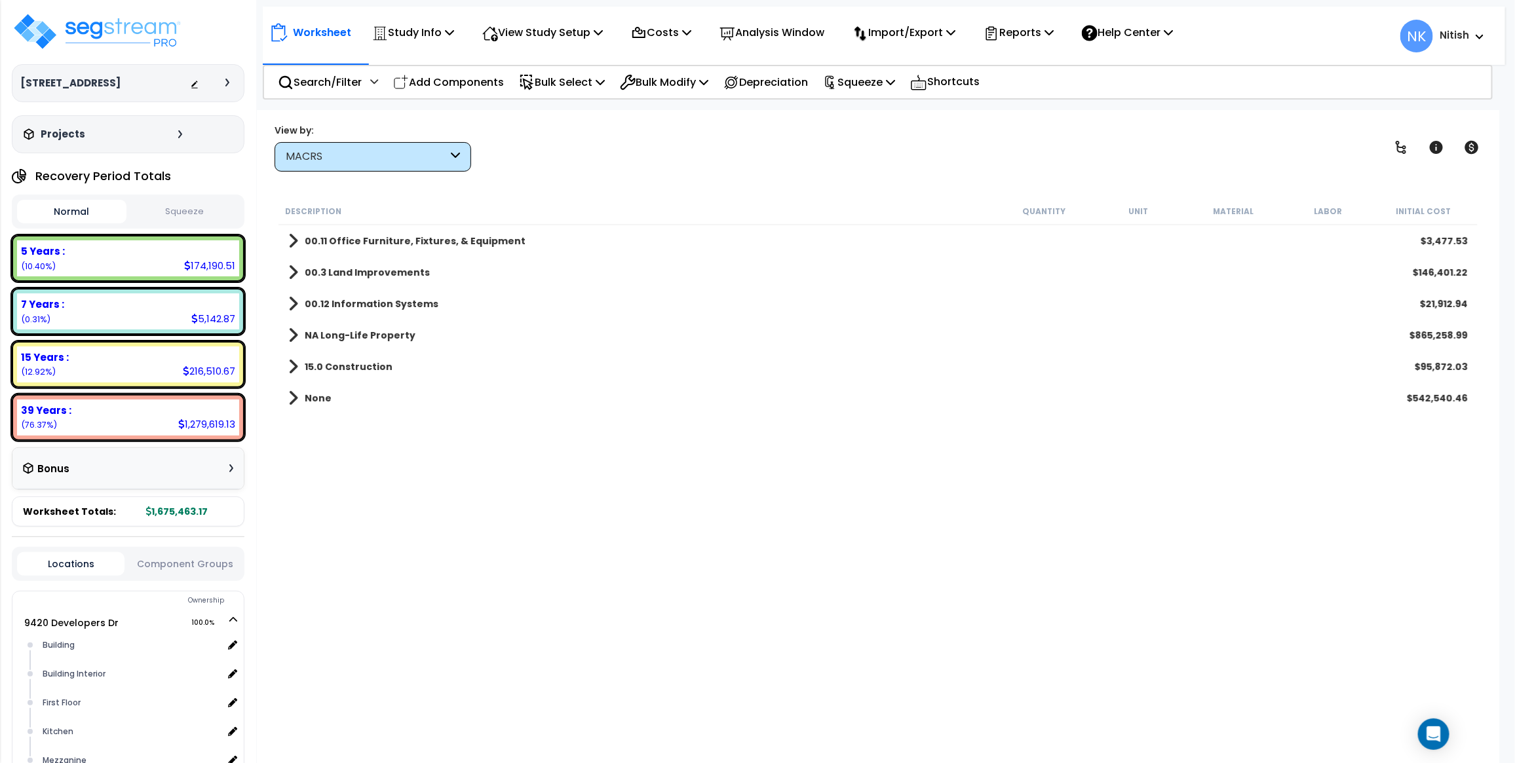
click at [347, 164] on div "MACRS" at bounding box center [373, 156] width 197 height 29
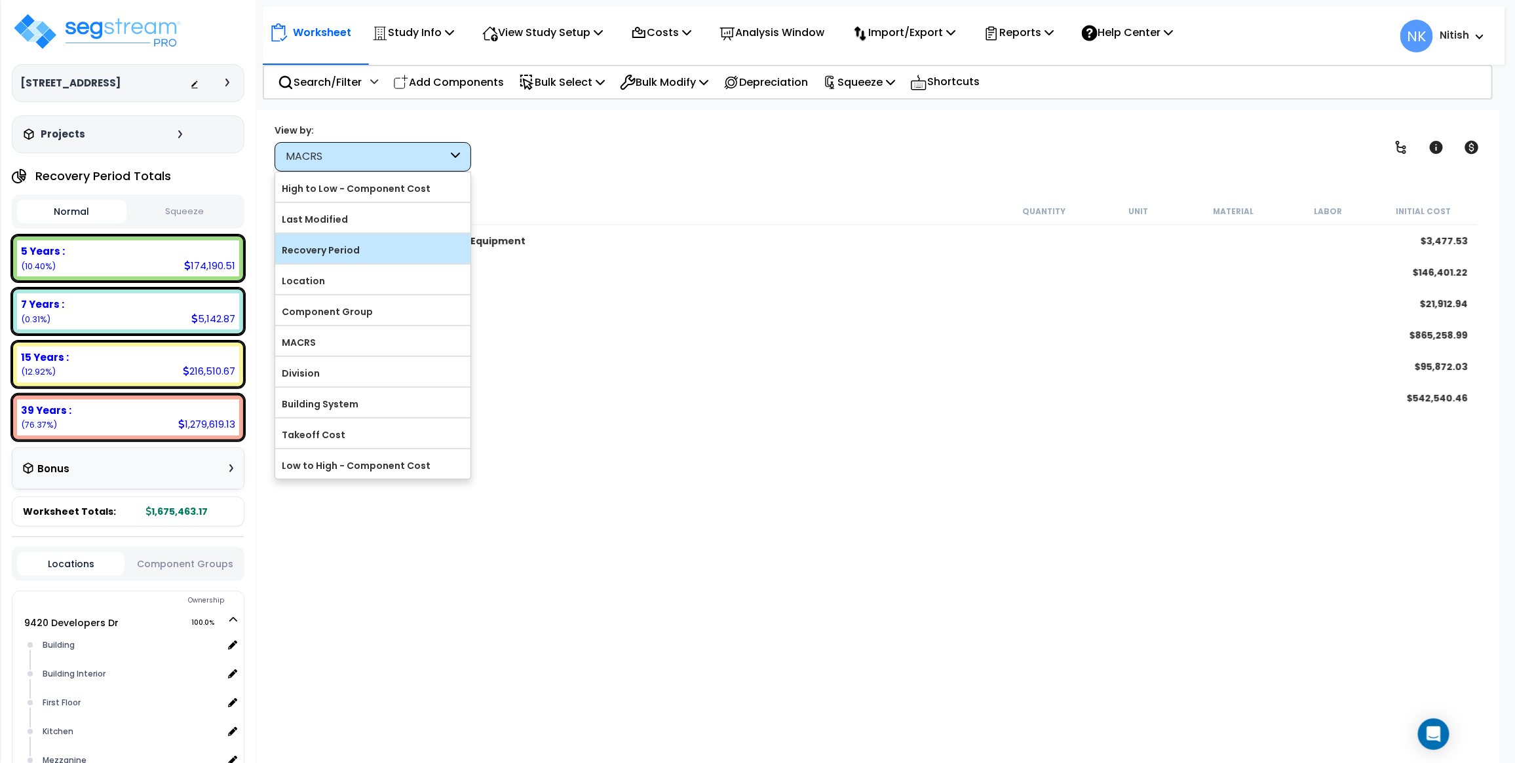
click at [343, 251] on label "Recovery Period" at bounding box center [372, 250] width 195 height 20
click at [0, 0] on input "Recovery Period" at bounding box center [0, 0] width 0 height 0
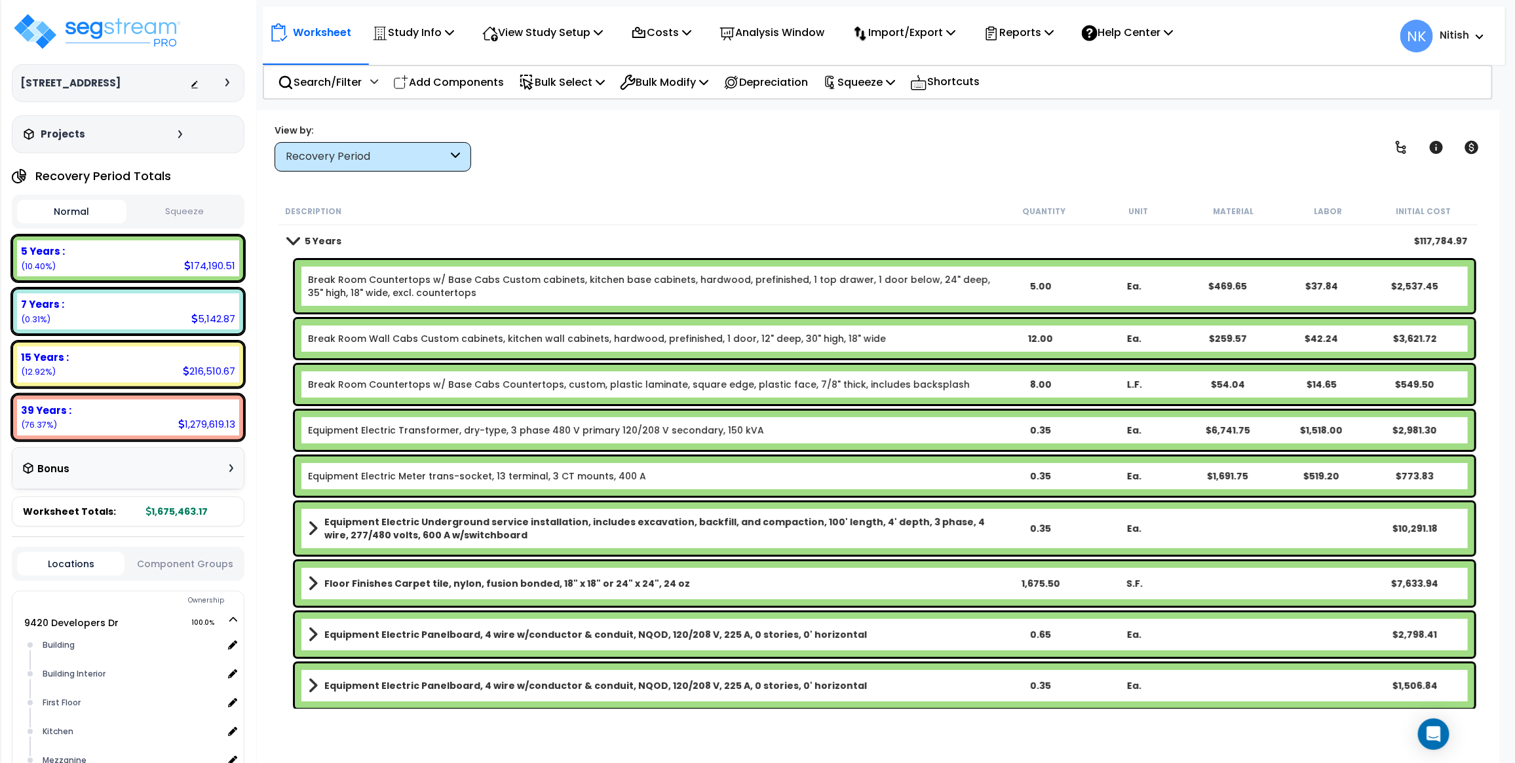
click at [336, 164] on div "Recovery Period" at bounding box center [367, 156] width 162 height 15
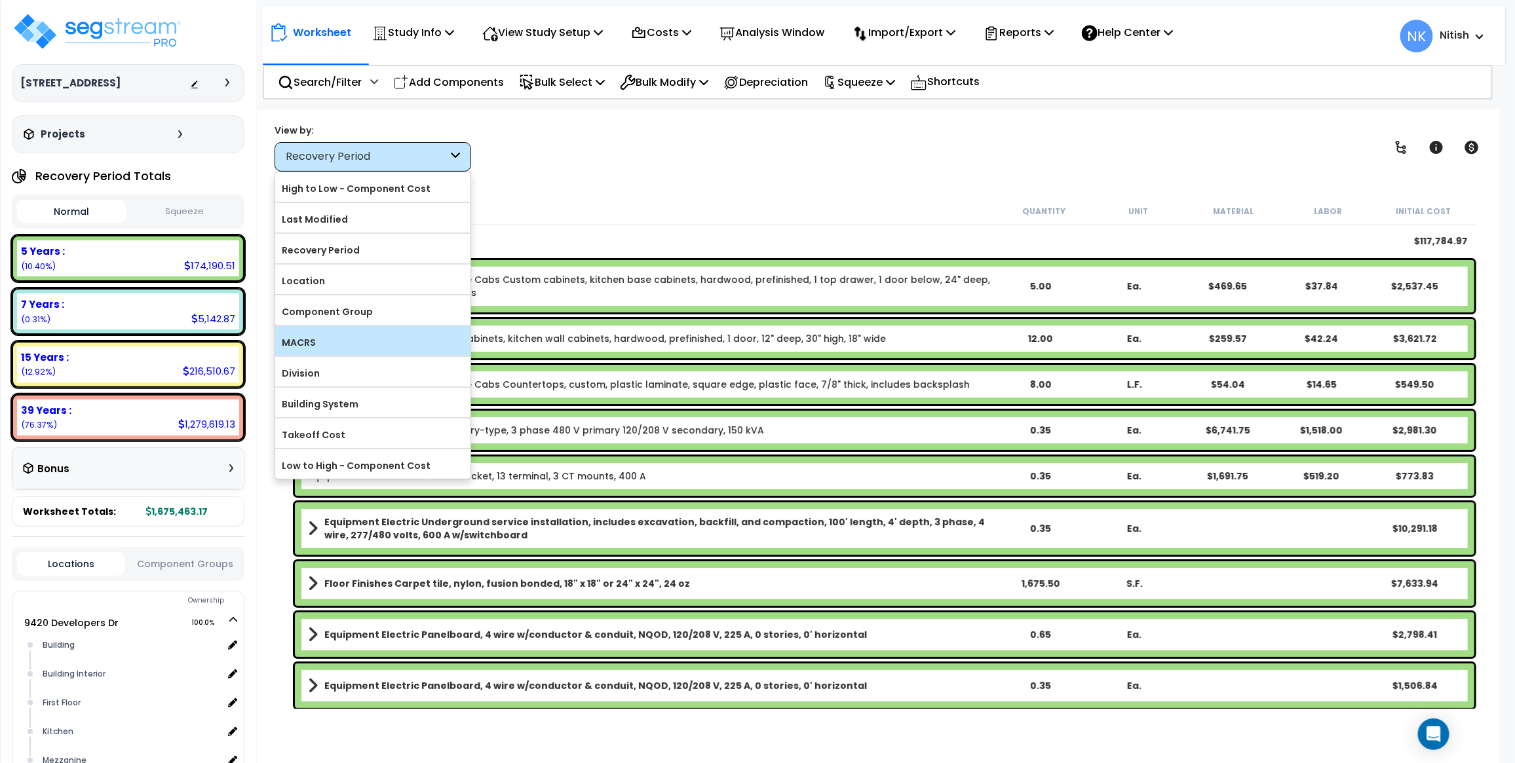
click at [321, 332] on div "MACRS" at bounding box center [372, 340] width 195 height 29
click at [321, 333] on div "MACRS" at bounding box center [372, 340] width 195 height 29
click at [328, 341] on label "MACRS" at bounding box center [372, 343] width 195 height 20
click at [0, 0] on input "MACRS" at bounding box center [0, 0] width 0 height 0
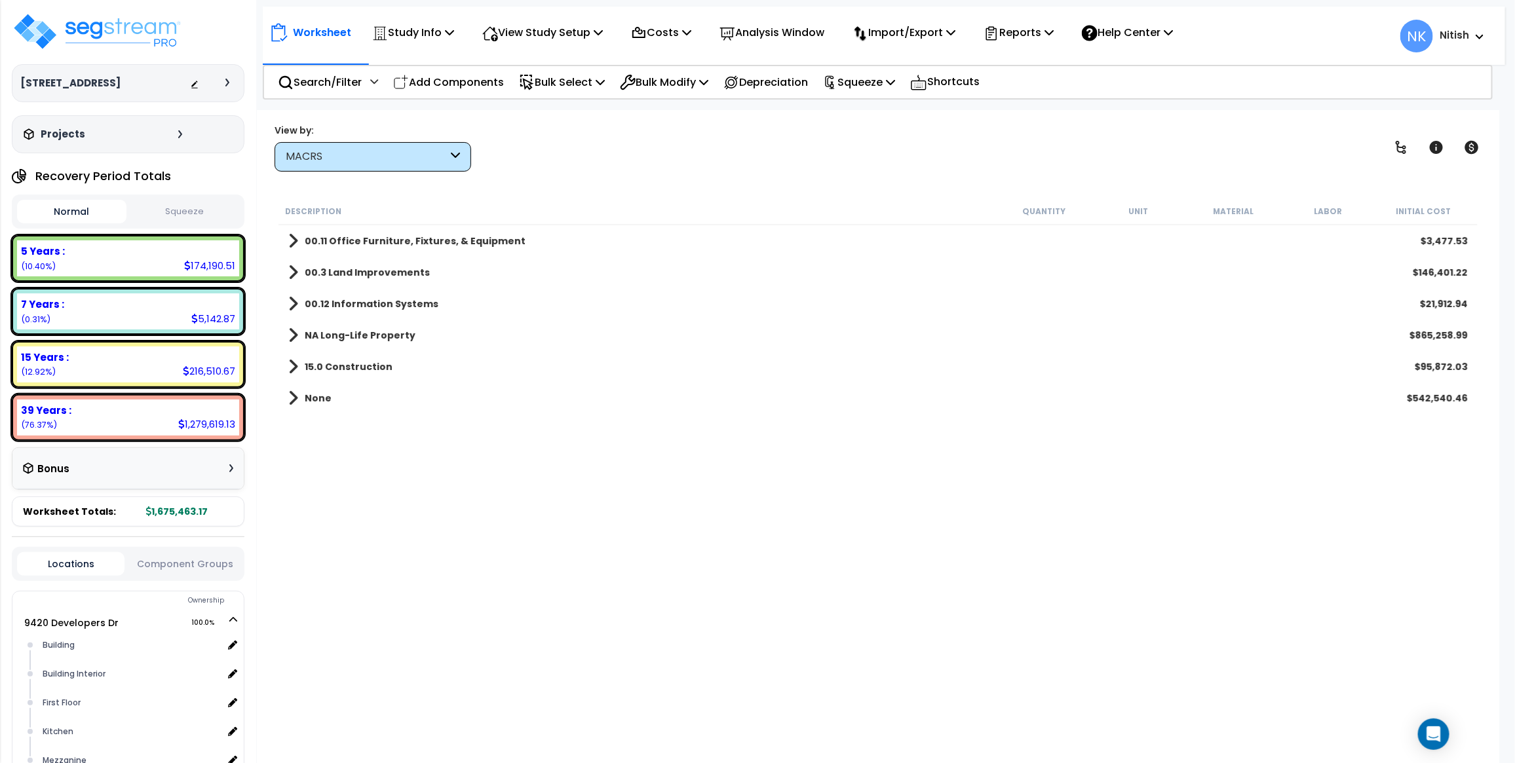
click at [310, 398] on b "None" at bounding box center [318, 398] width 27 height 13
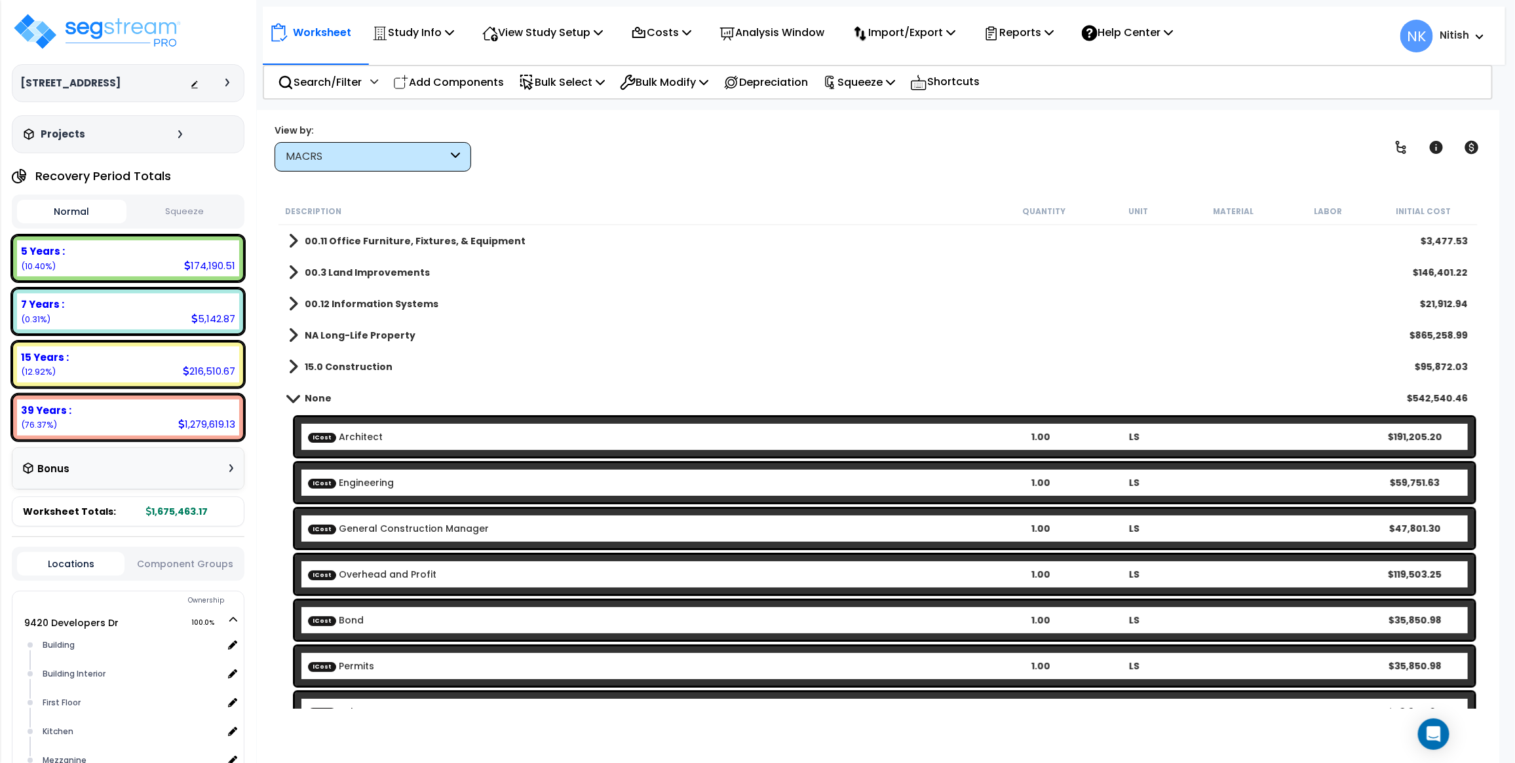
click at [310, 398] on b "None" at bounding box center [318, 398] width 27 height 13
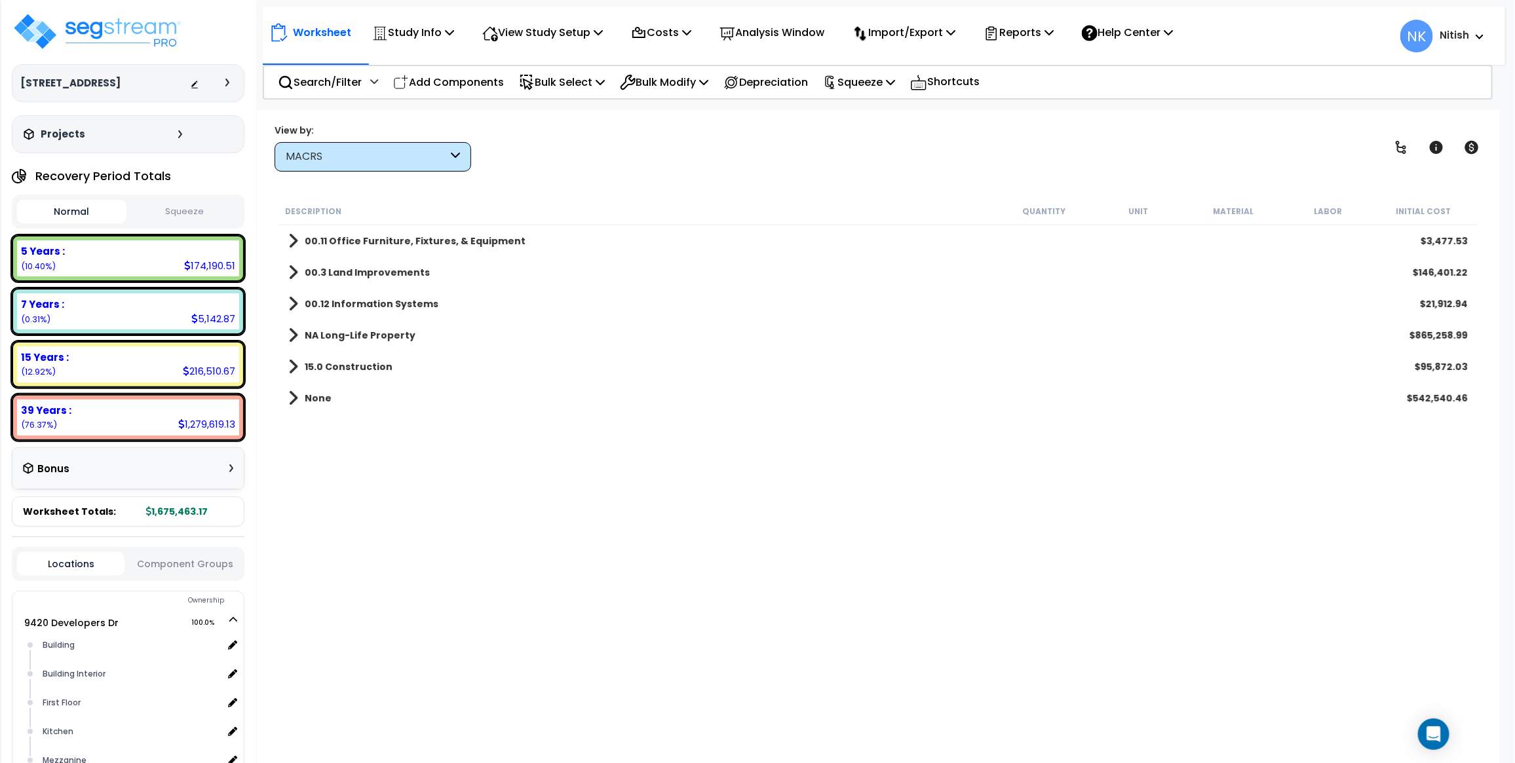
click at [311, 368] on b "15.0 Construction" at bounding box center [349, 366] width 88 height 13
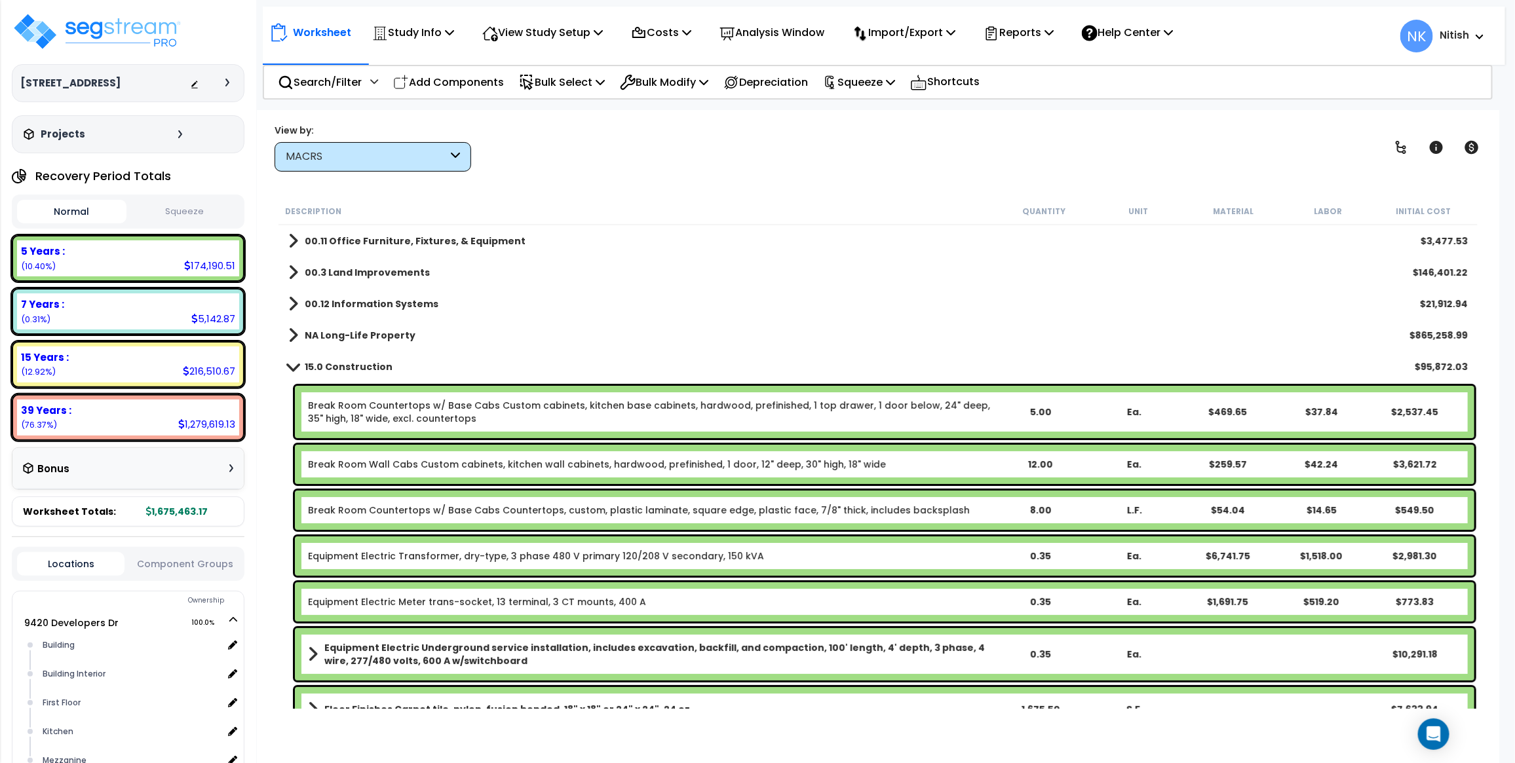
click at [311, 368] on b "15.0 Construction" at bounding box center [349, 366] width 88 height 13
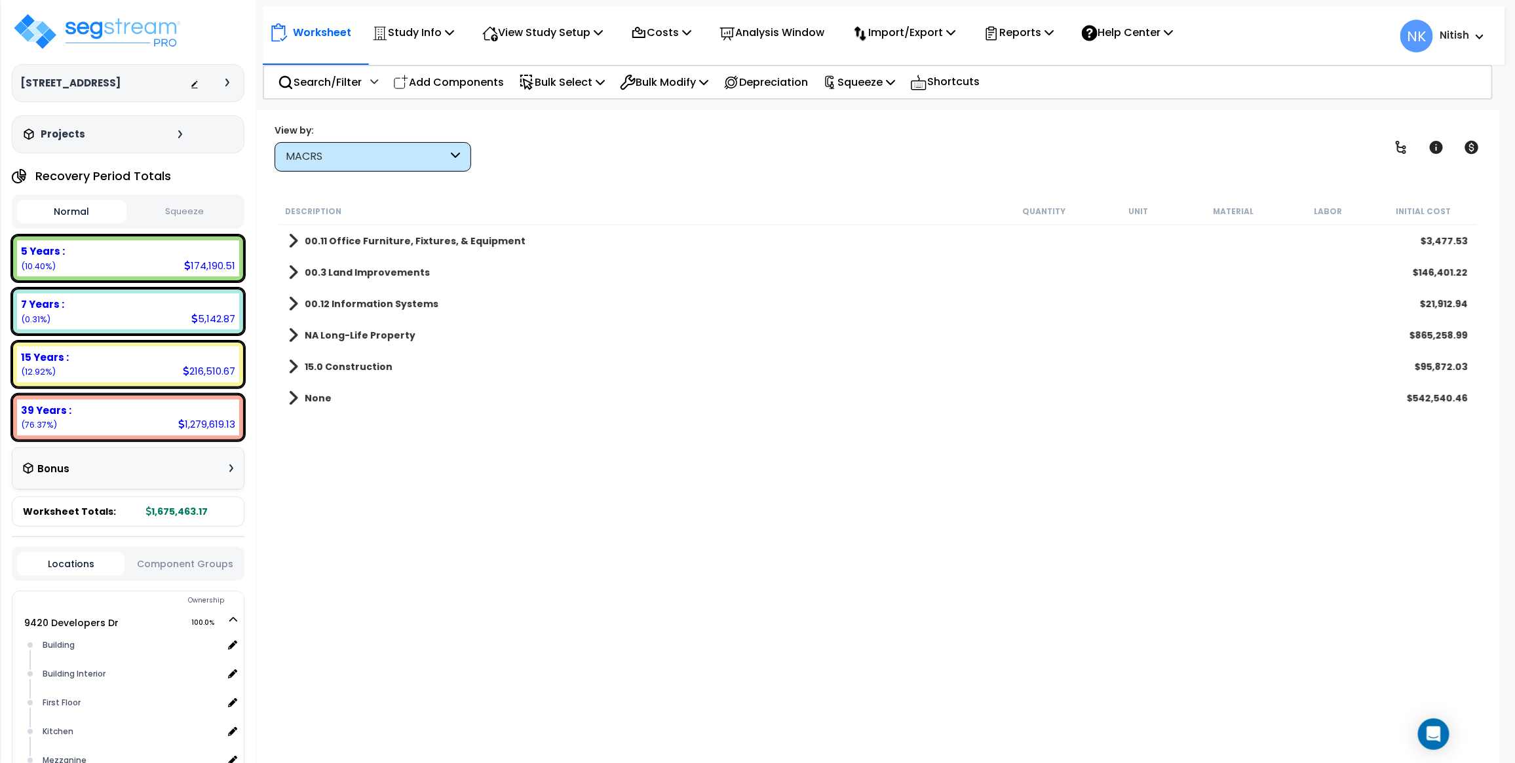
click at [322, 337] on b "NA Long-Life Property" at bounding box center [360, 335] width 111 height 13
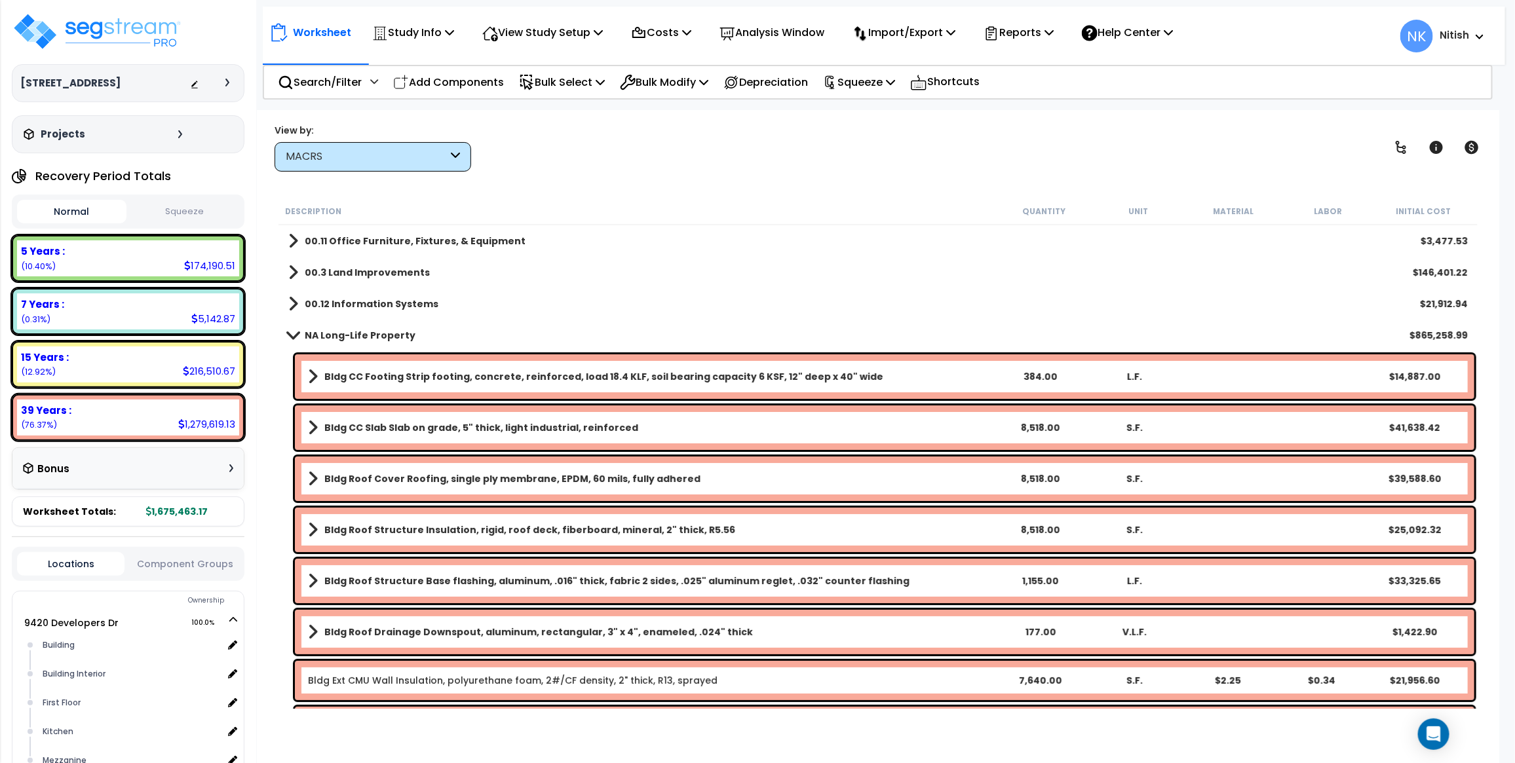
click at [322, 337] on b "NA Long-Life Property" at bounding box center [360, 335] width 111 height 13
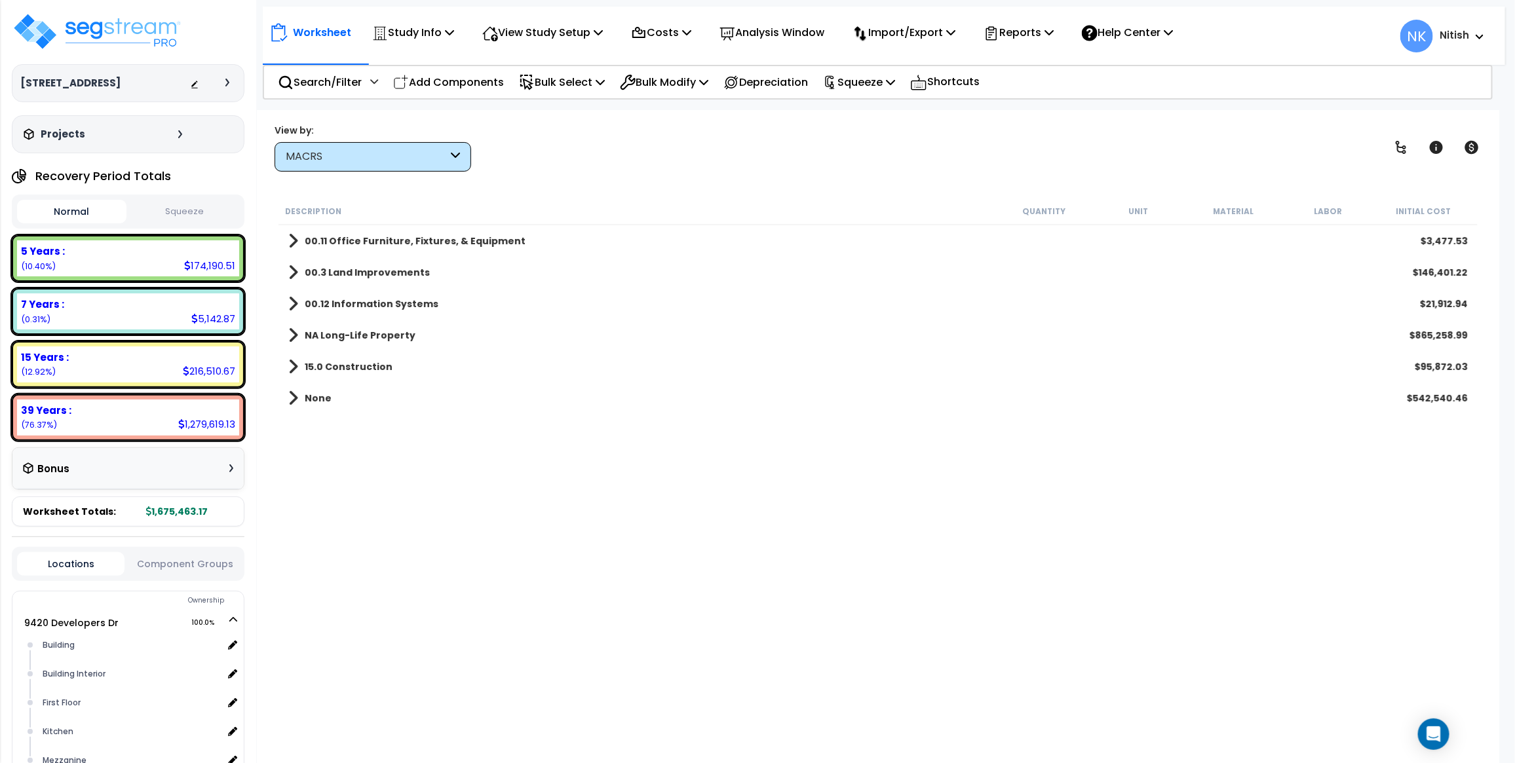
click at [332, 299] on b "00.12 Information Systems" at bounding box center [372, 304] width 134 height 13
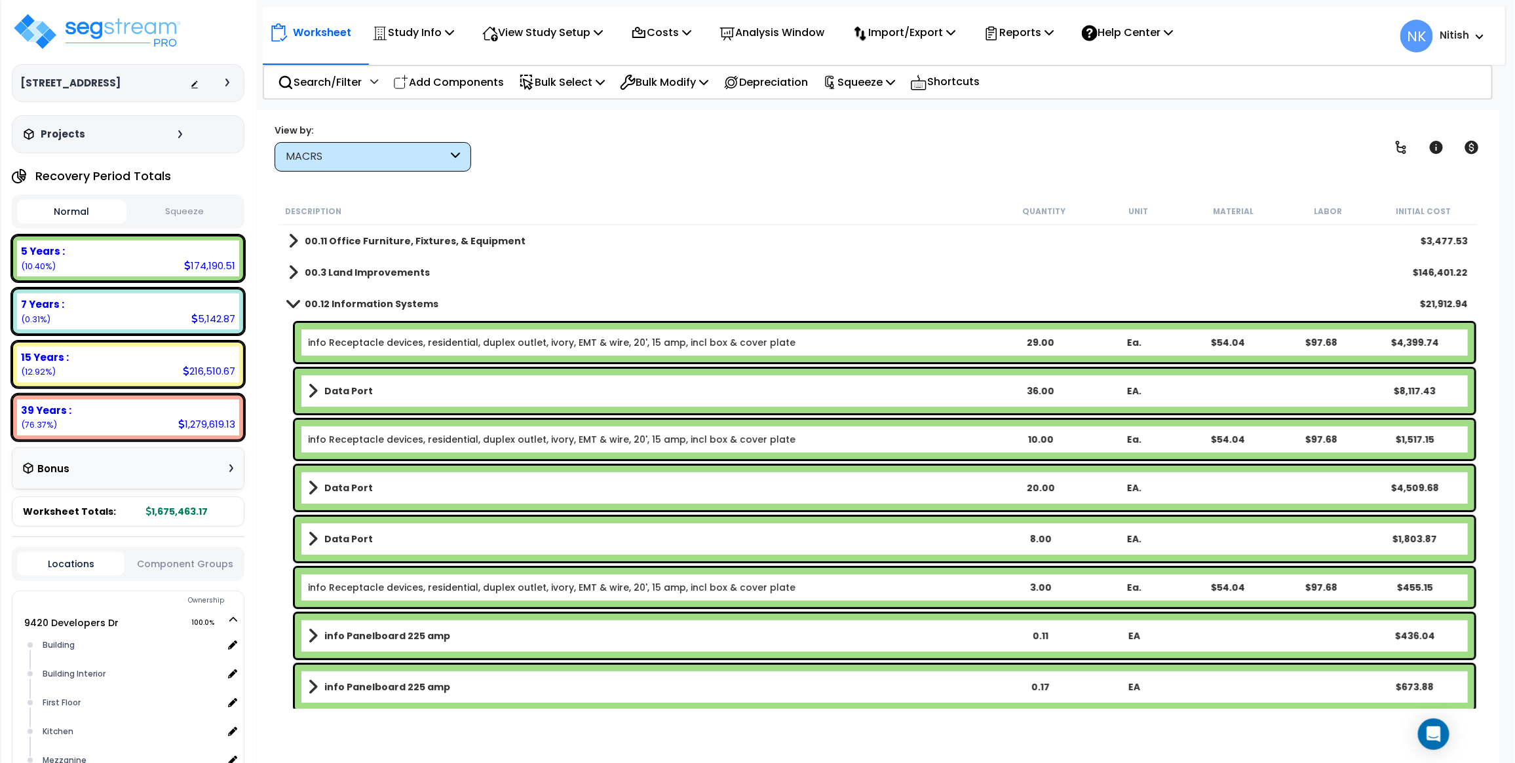
click at [332, 299] on b "00.12 Information Systems" at bounding box center [372, 304] width 134 height 13
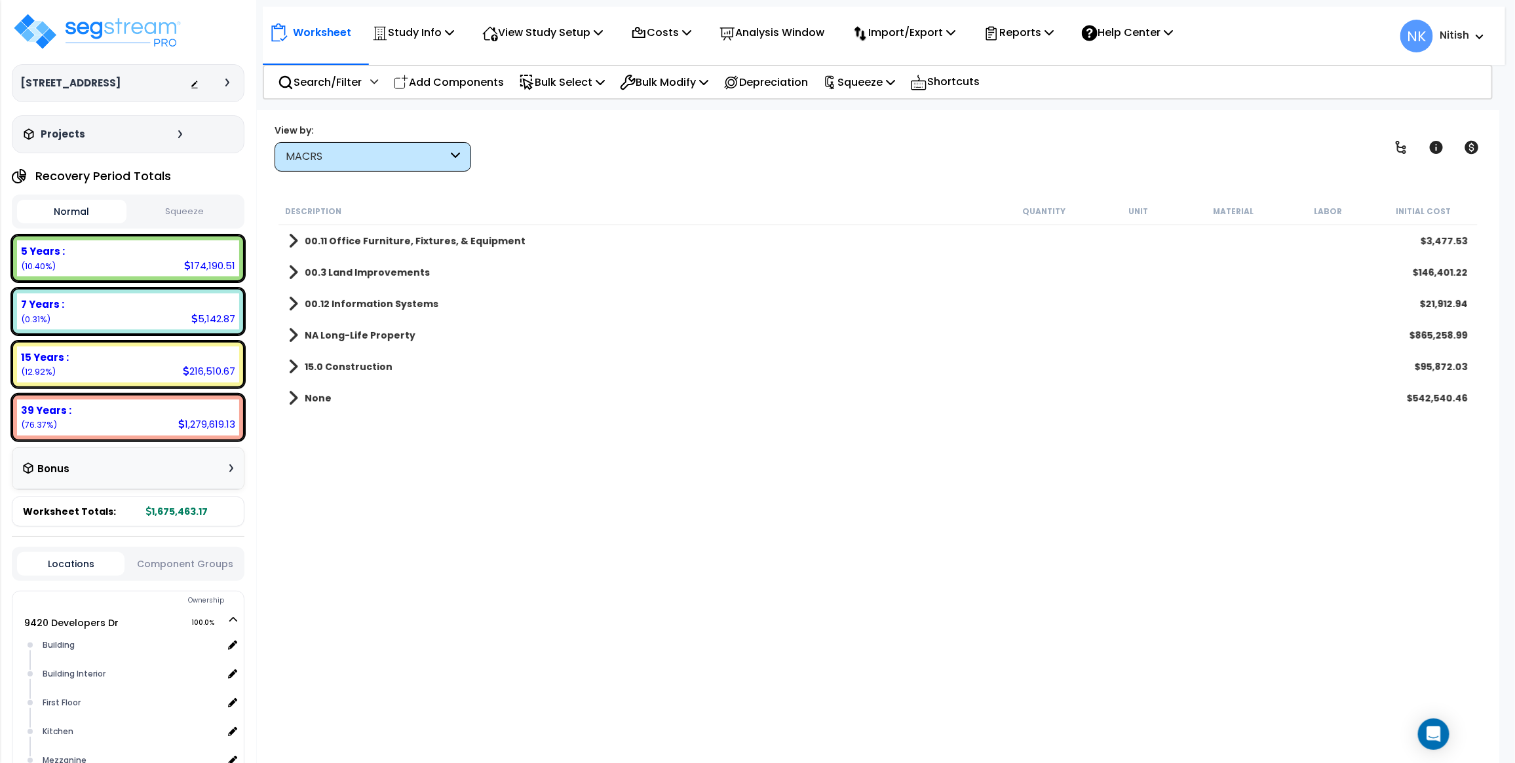
click at [332, 377] on div "15.0 Construction $95,872.03" at bounding box center [878, 366] width 1193 height 31
click at [334, 365] on b "15.0 Construction" at bounding box center [349, 366] width 88 height 13
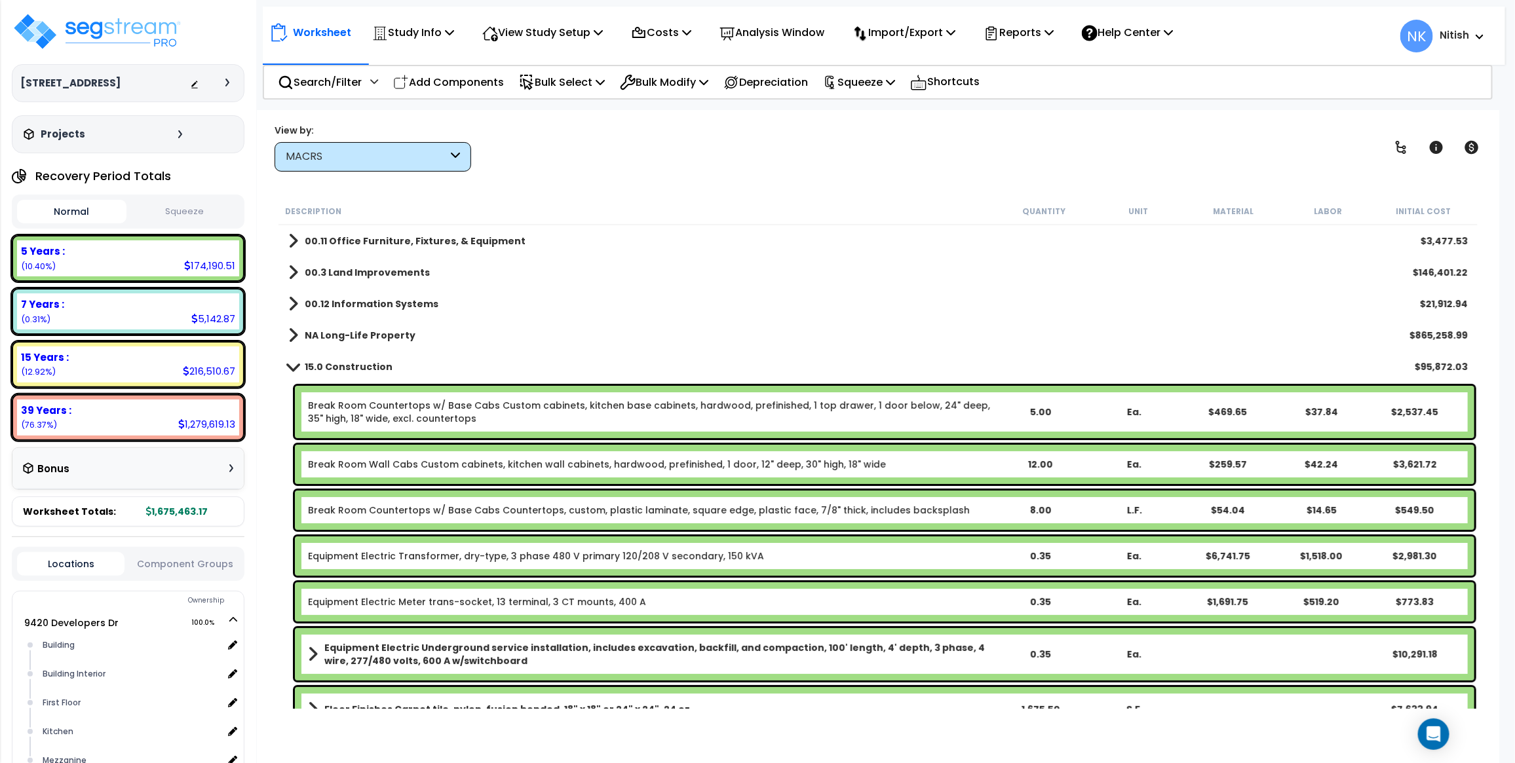
click at [334, 364] on b "15.0 Construction" at bounding box center [349, 366] width 88 height 13
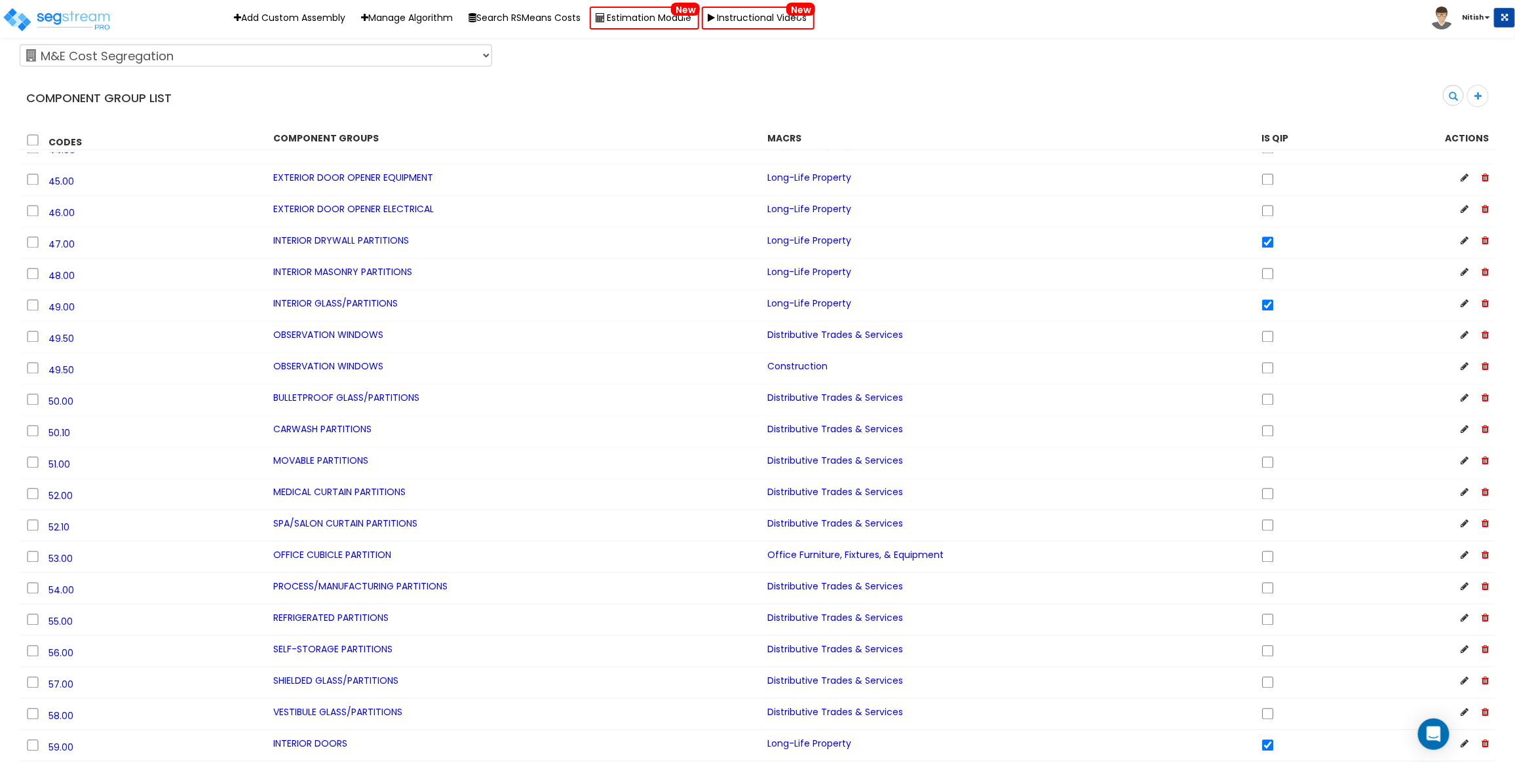
scroll to position [1394, 0]
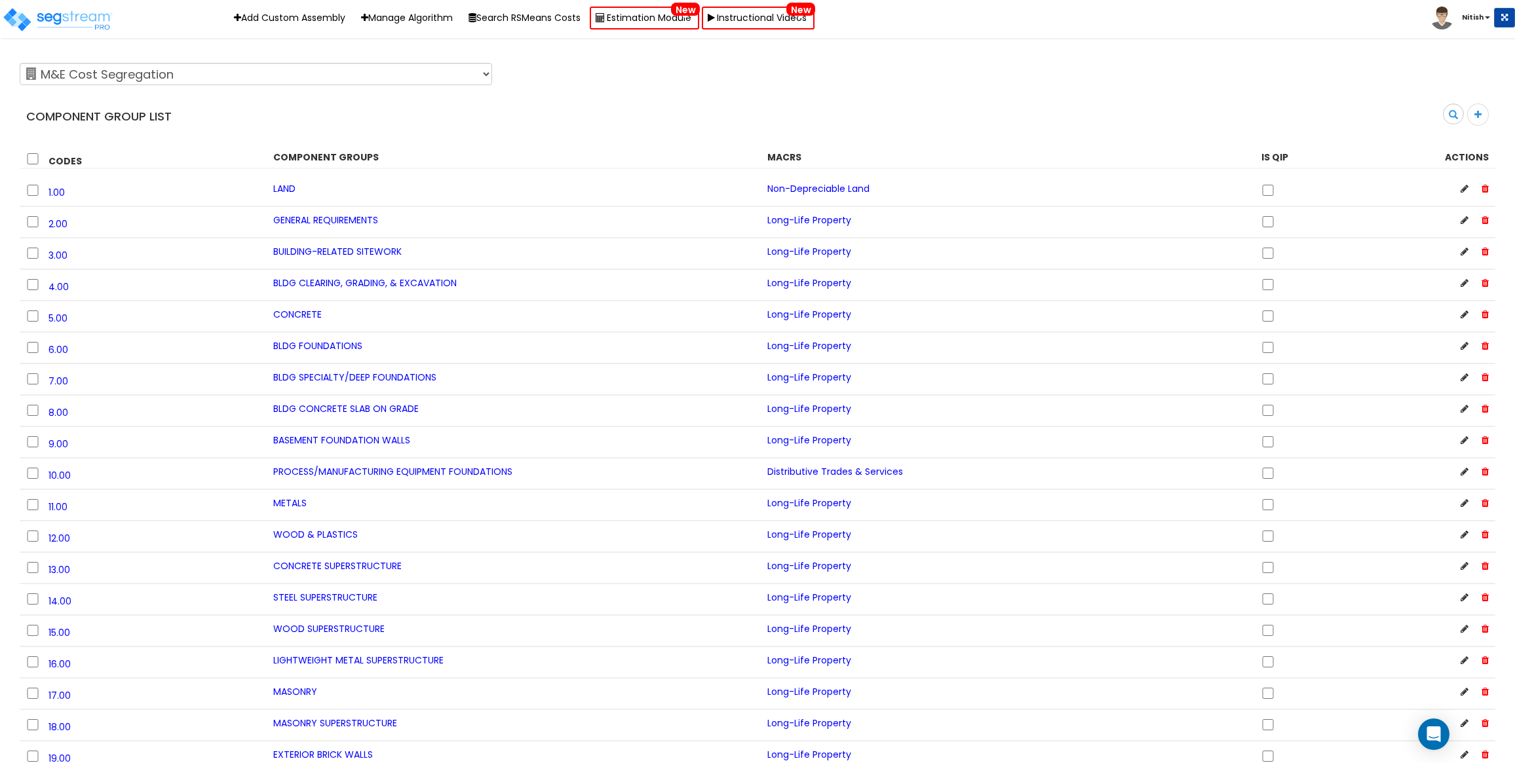
scroll to position [1394, 0]
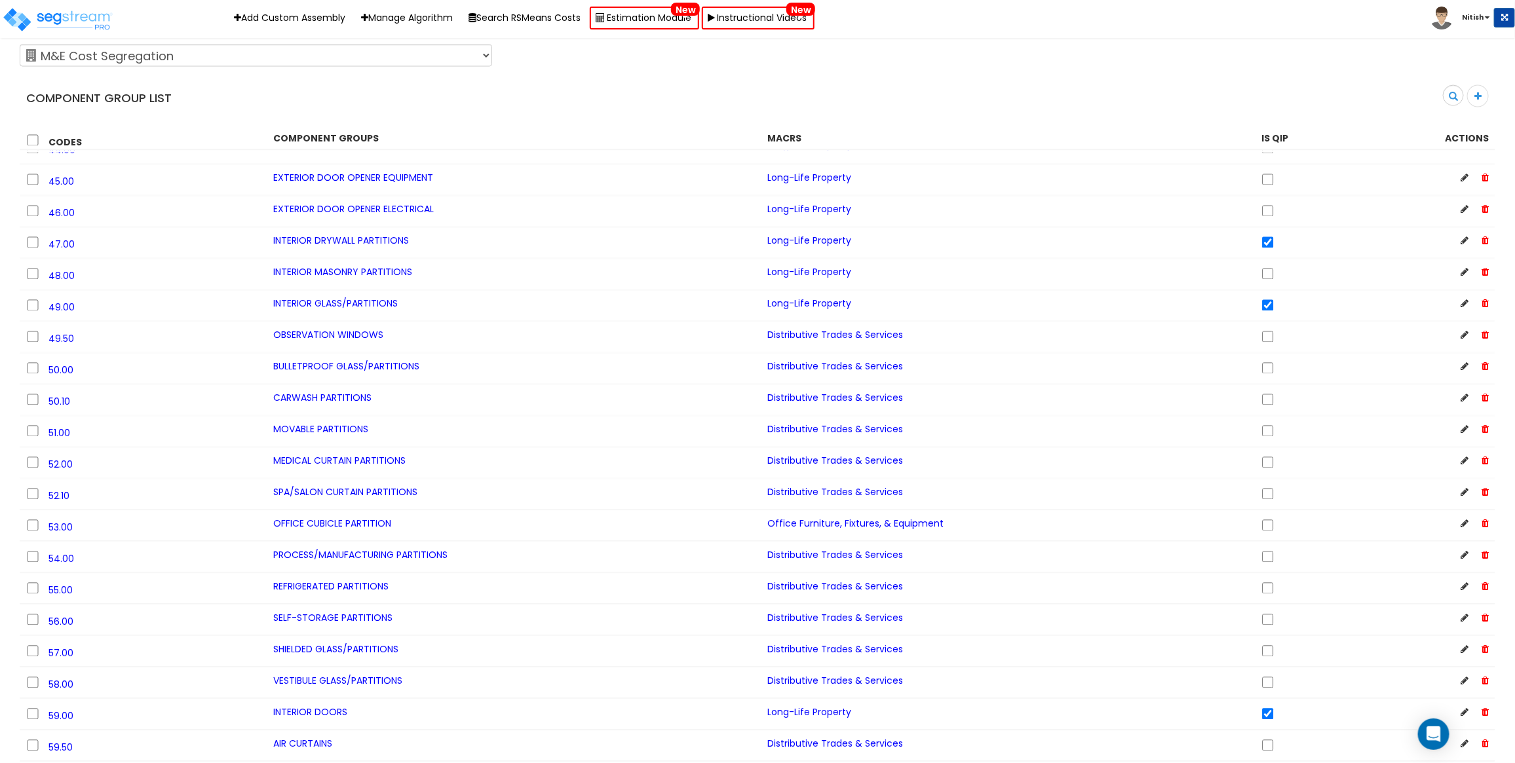
click at [1012, 82] on div "Component Group List Search" at bounding box center [757, 77] width 1495 height 77
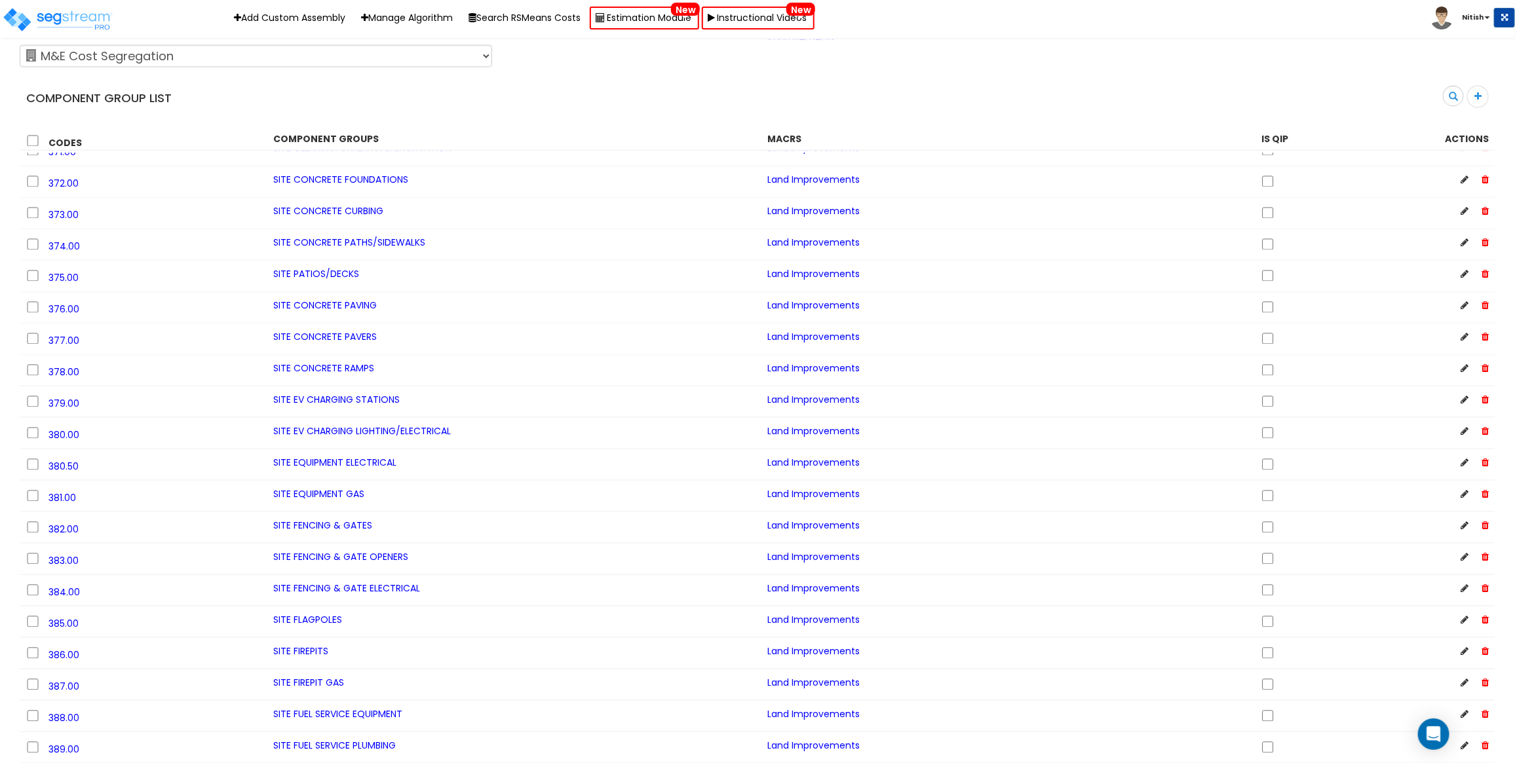
scroll to position [2352, 0]
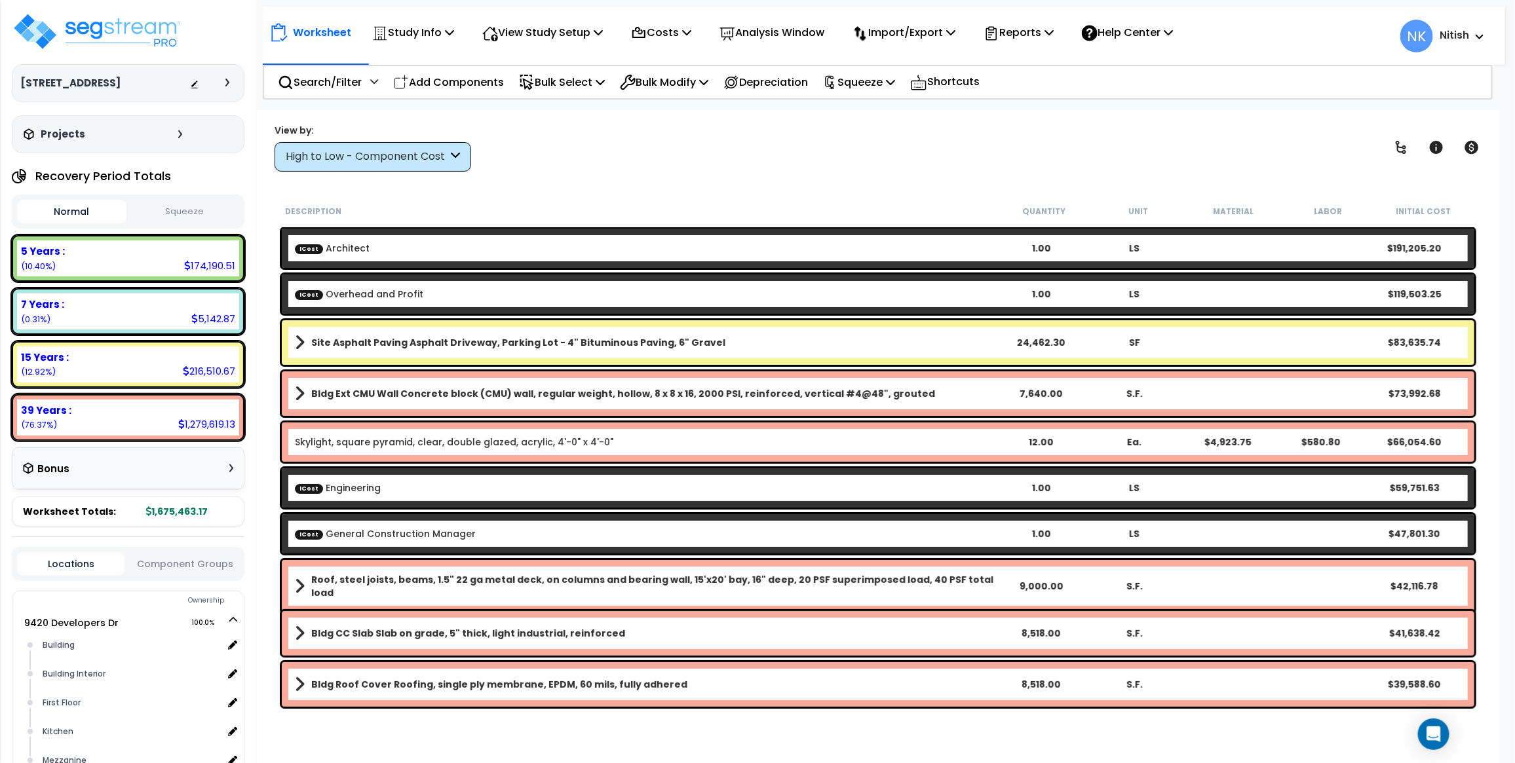
click at [369, 158] on div "High to Low - Component Cost" at bounding box center [367, 156] width 162 height 15
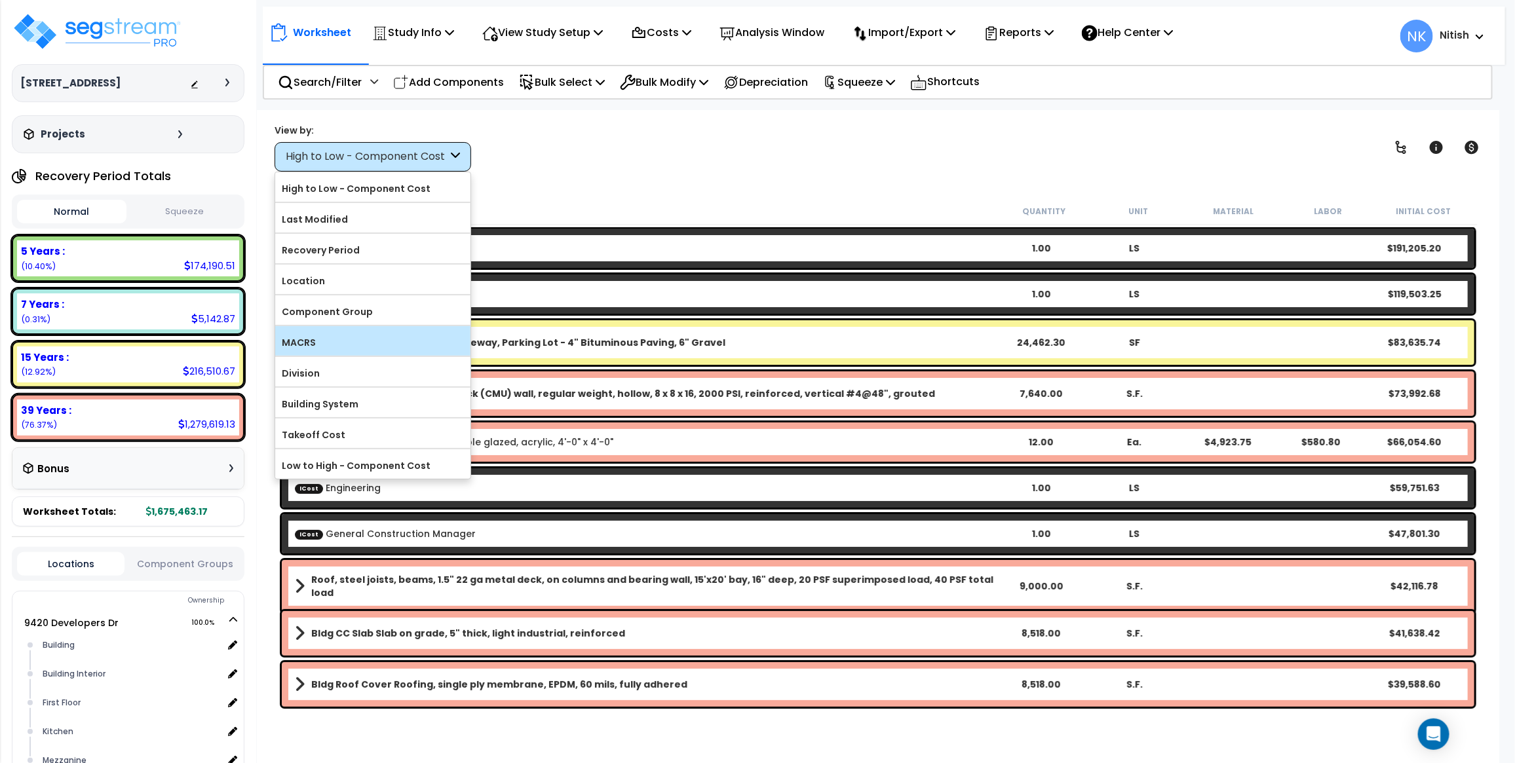
click at [344, 332] on div "MACRS" at bounding box center [372, 340] width 195 height 29
click at [368, 348] on label "MACRS" at bounding box center [372, 343] width 195 height 20
click at [0, 0] on input "MACRS" at bounding box center [0, 0] width 0 height 0
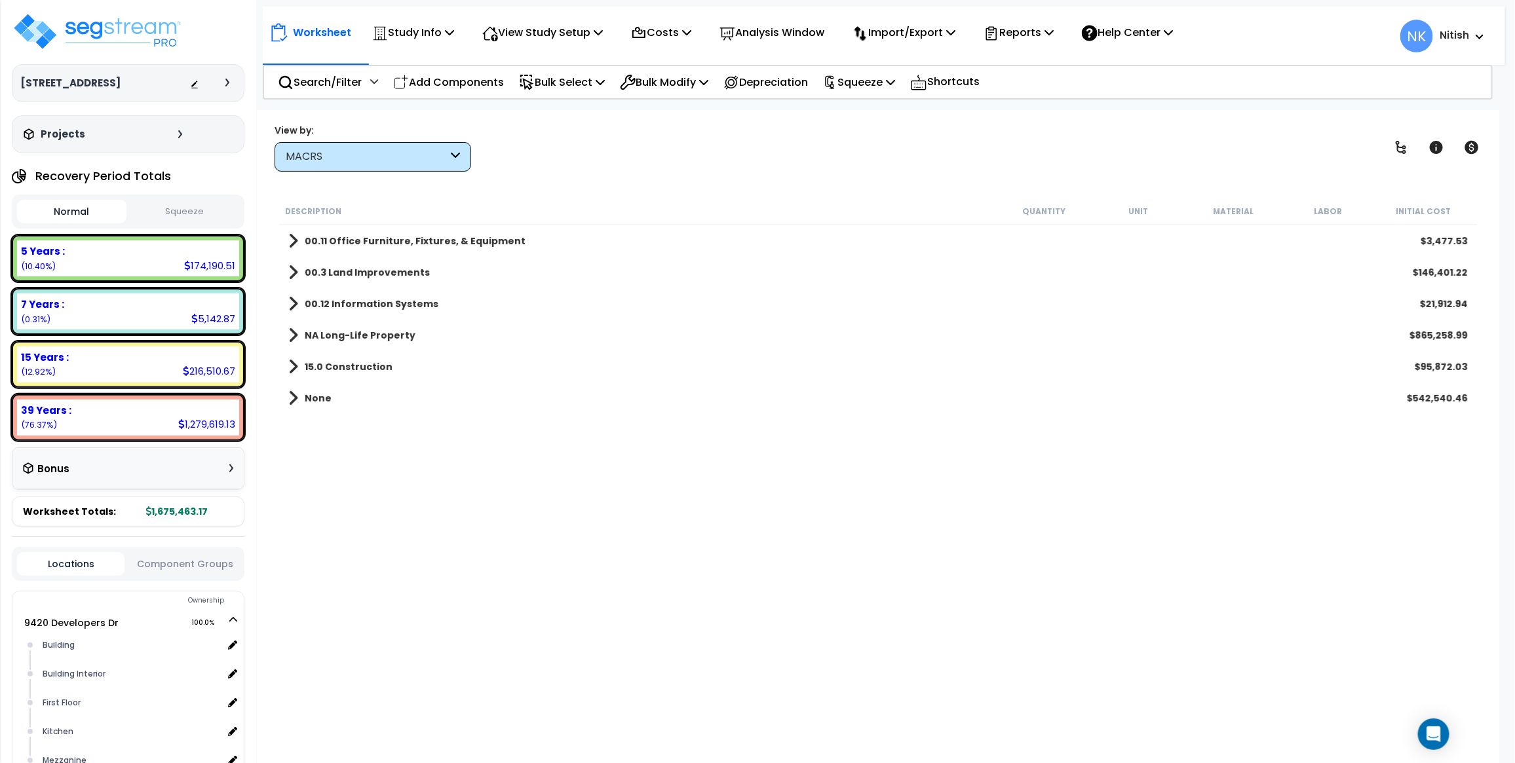
click at [344, 368] on b "15.0 Construction" at bounding box center [349, 366] width 88 height 13
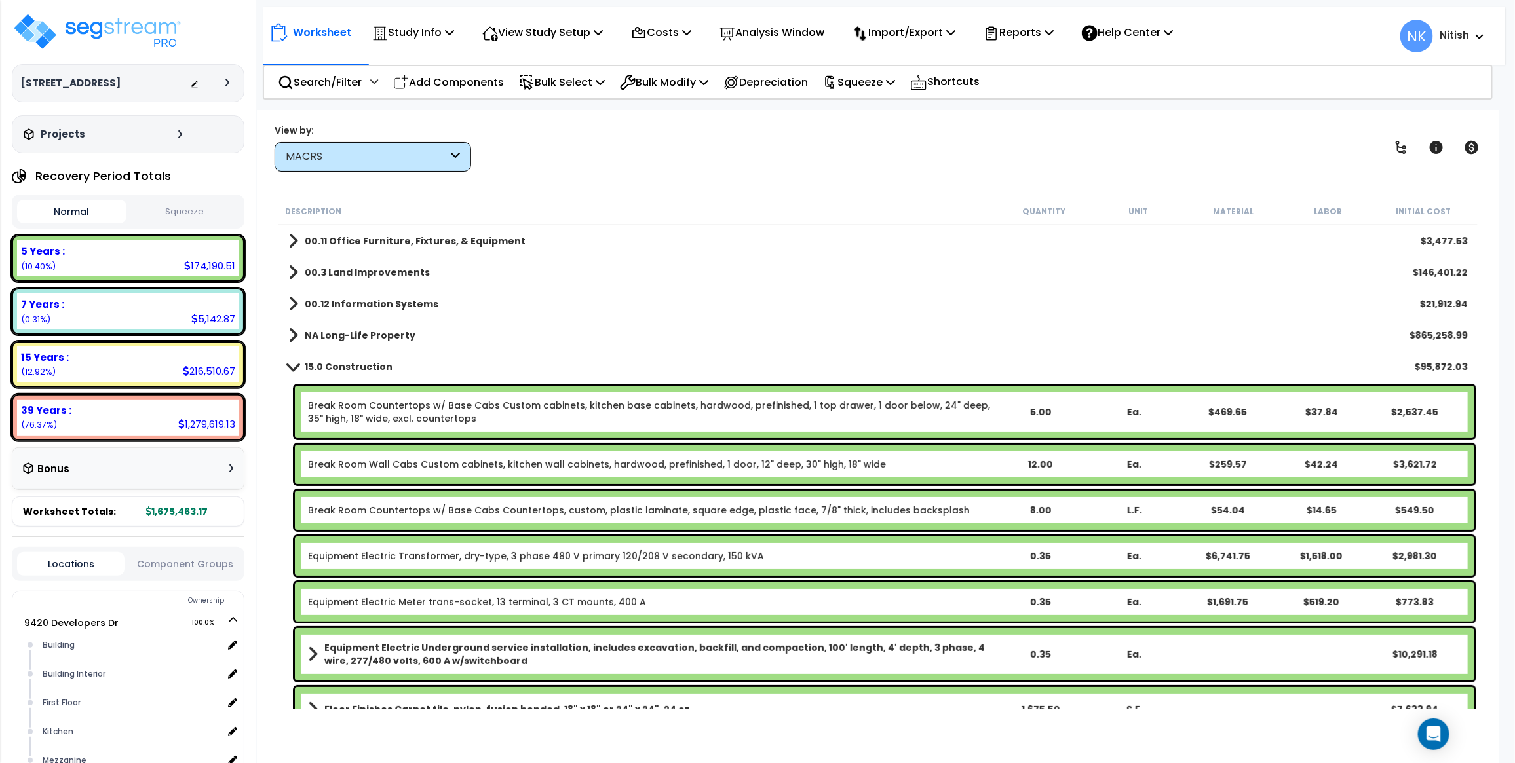
click at [336, 364] on b "15.0 Construction" at bounding box center [349, 366] width 88 height 13
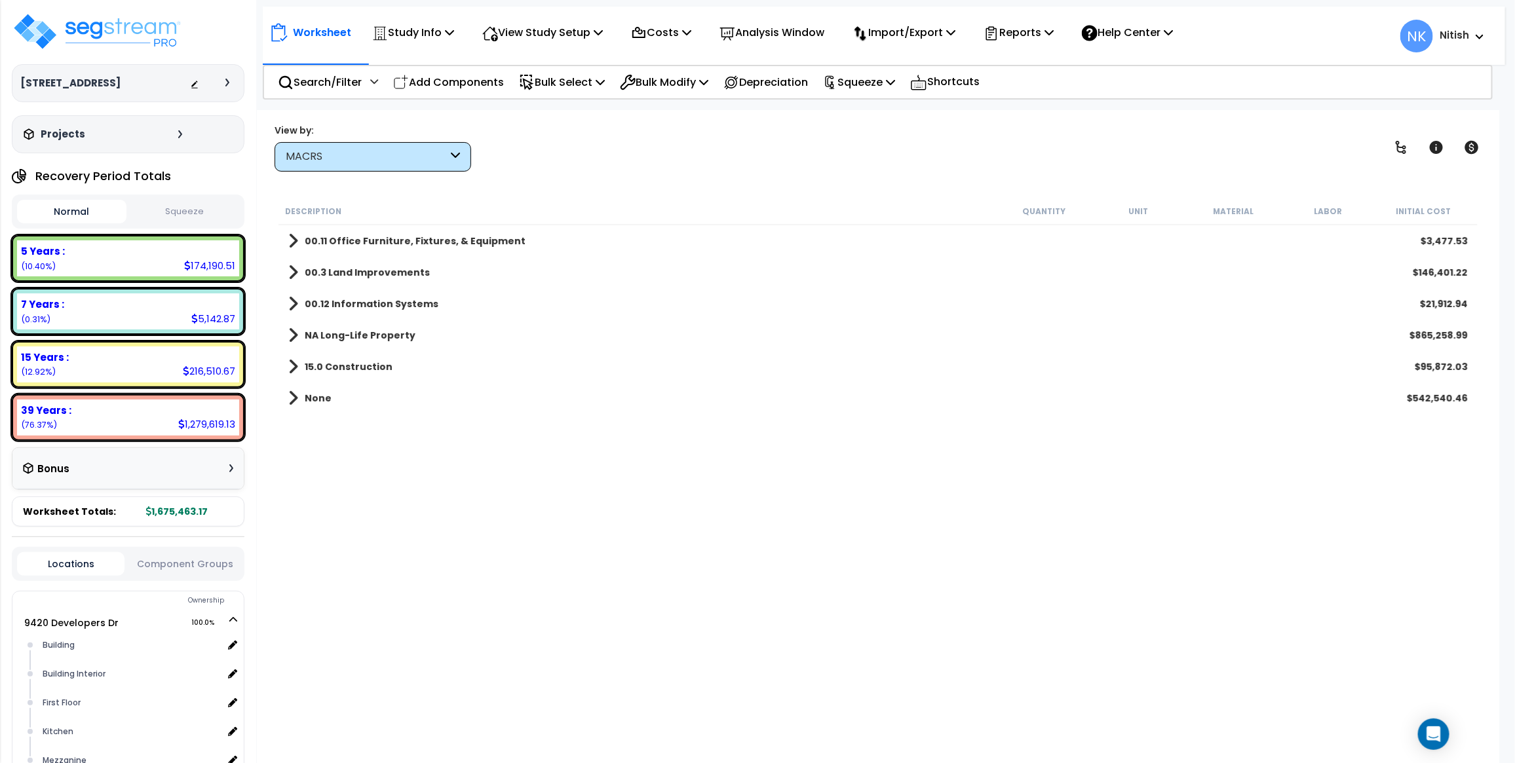
click at [364, 368] on b "15.0 Construction" at bounding box center [349, 366] width 88 height 13
